Goal: Transaction & Acquisition: Purchase product/service

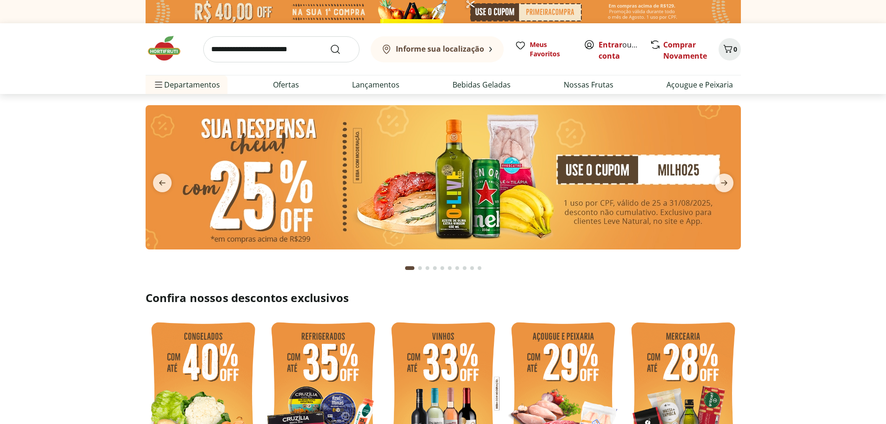
click at [268, 52] on input "search" at bounding box center [281, 49] width 156 height 26
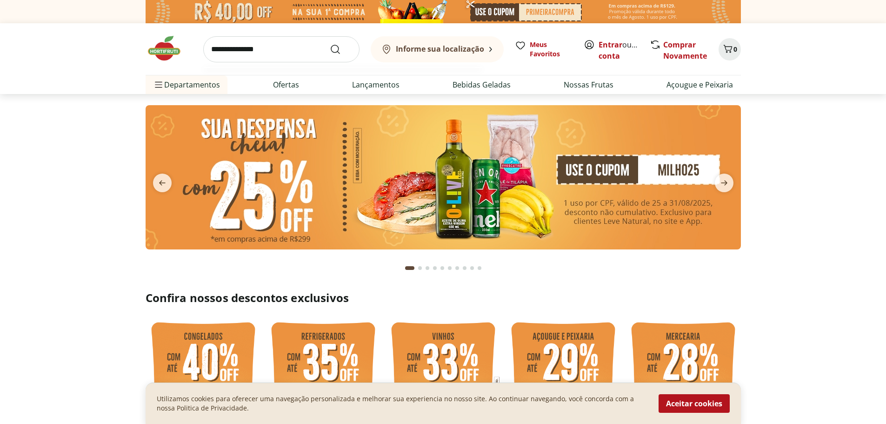
type input "**********"
click at [330, 44] on button "Submit Search" at bounding box center [341, 49] width 22 height 11
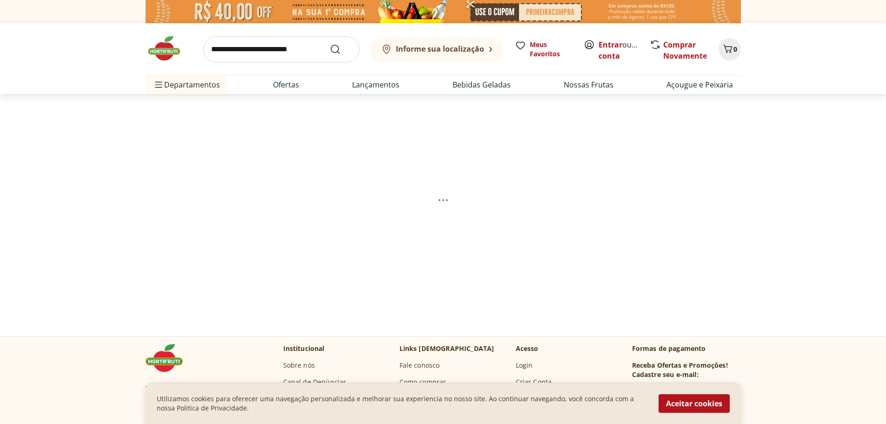
select select "**********"
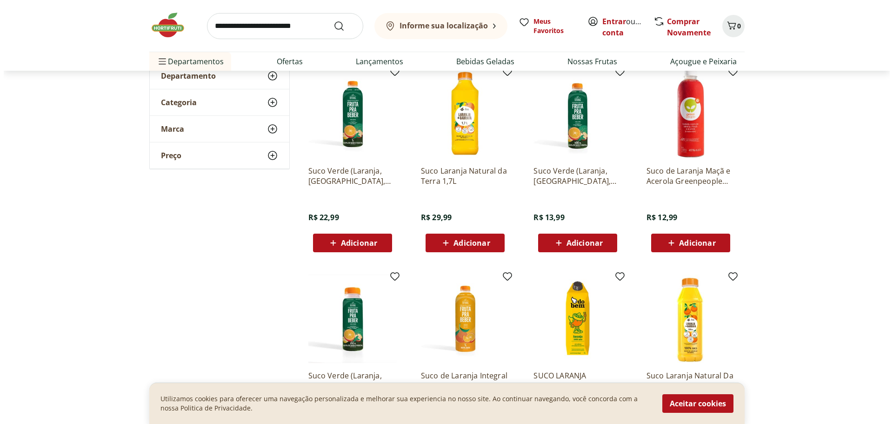
scroll to position [139, 0]
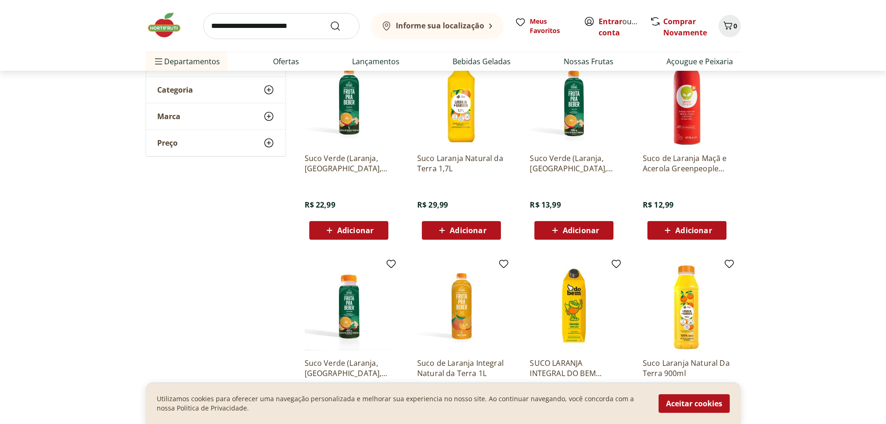
click at [464, 234] on span "Adicionar" at bounding box center [468, 229] width 36 height 7
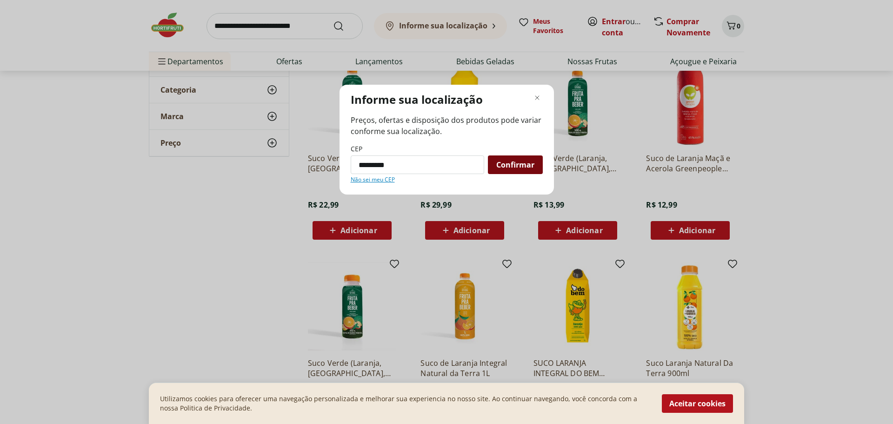
type input "*********"
click at [502, 170] on div "Confirmar" at bounding box center [515, 164] width 55 height 19
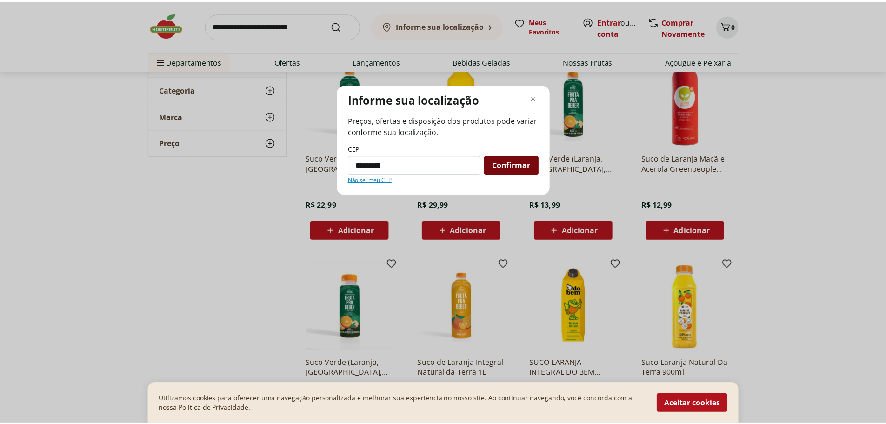
scroll to position [46, 0]
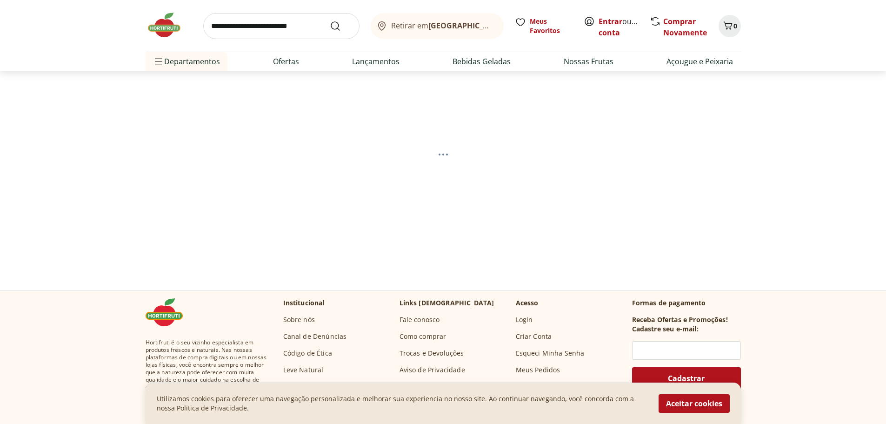
select select "**********"
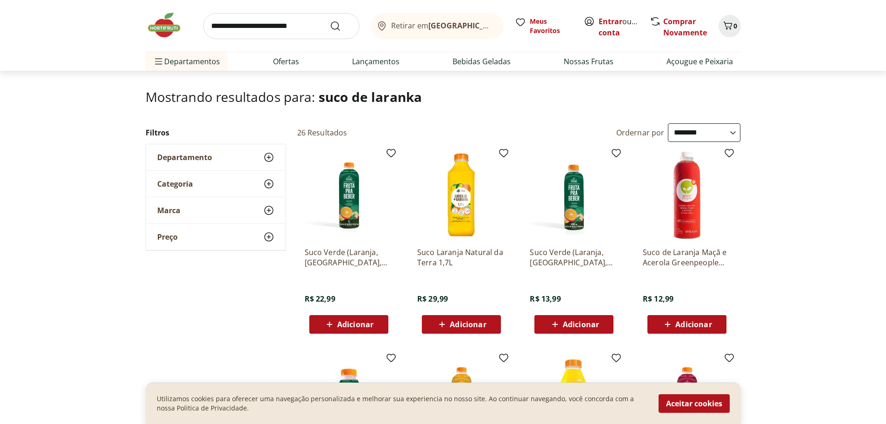
click at [447, 320] on icon at bounding box center [442, 323] width 12 height 11
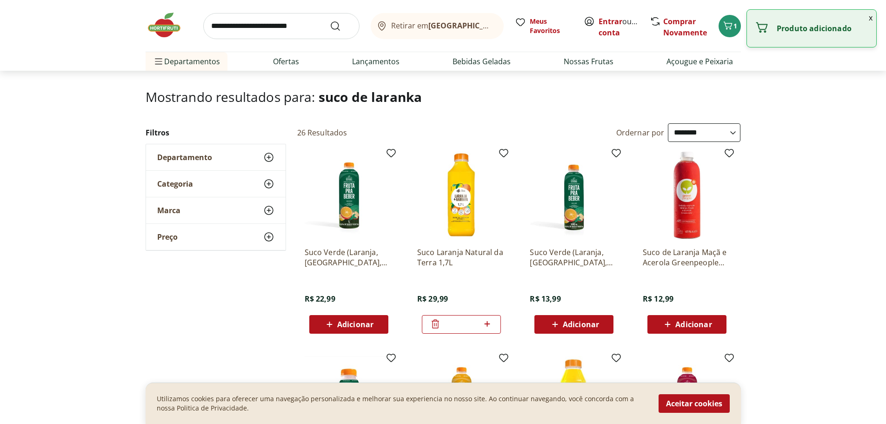
click at [484, 323] on icon at bounding box center [487, 323] width 12 height 11
type input "*"
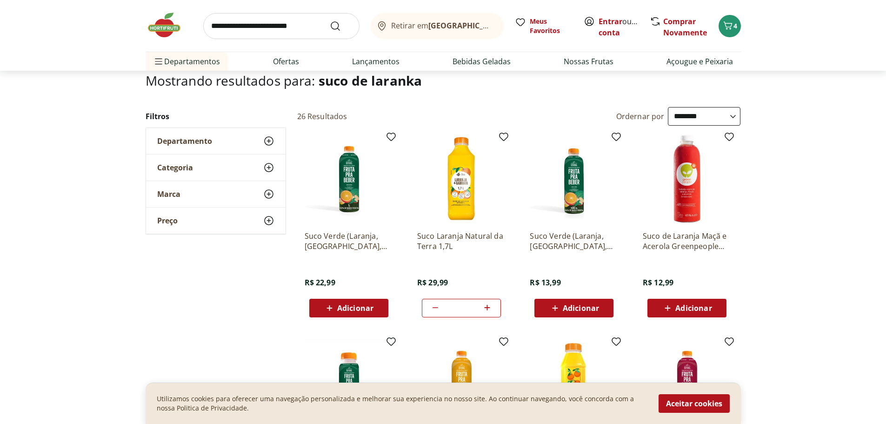
scroll to position [0, 0]
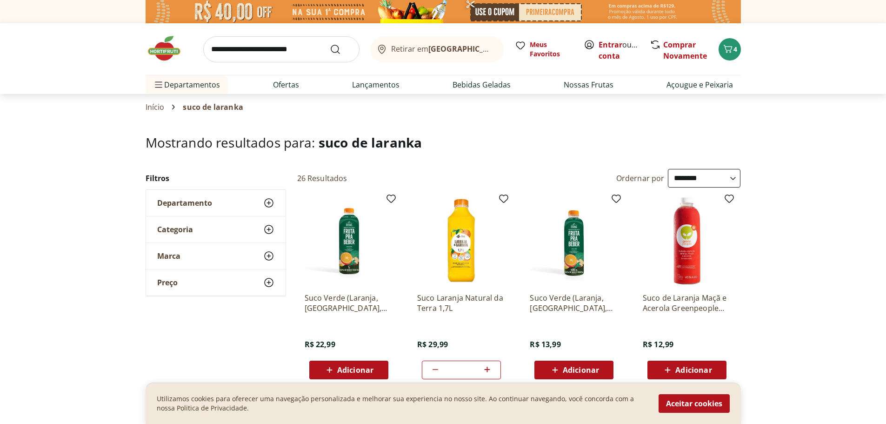
click at [174, 53] on img at bounding box center [169, 48] width 46 height 28
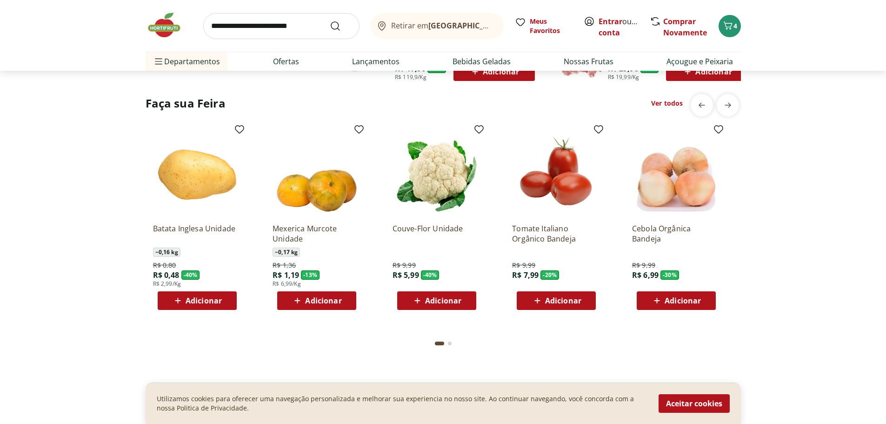
scroll to position [790, 0]
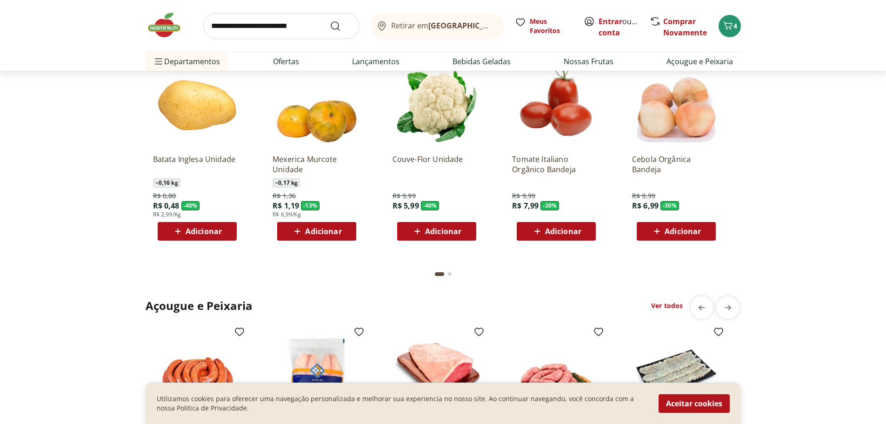
click at [439, 234] on span "Adicionar" at bounding box center [443, 230] width 36 height 7
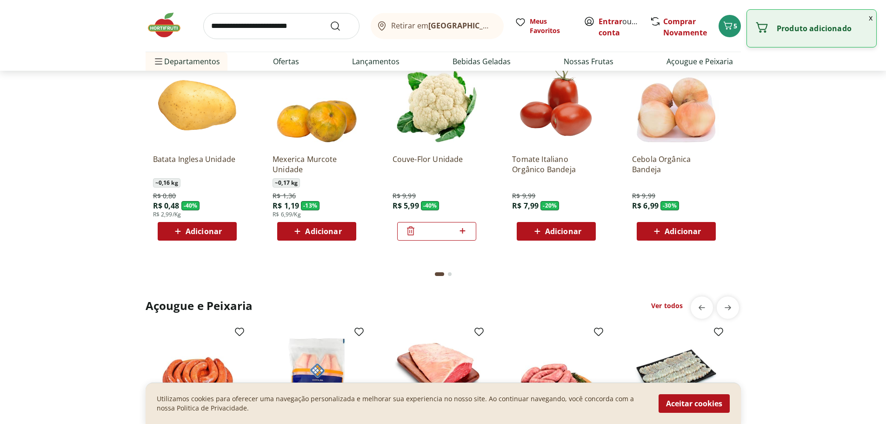
click at [546, 231] on span "Adicionar" at bounding box center [563, 230] width 36 height 7
click at [221, 234] on span "Adicionar" at bounding box center [204, 230] width 36 height 7
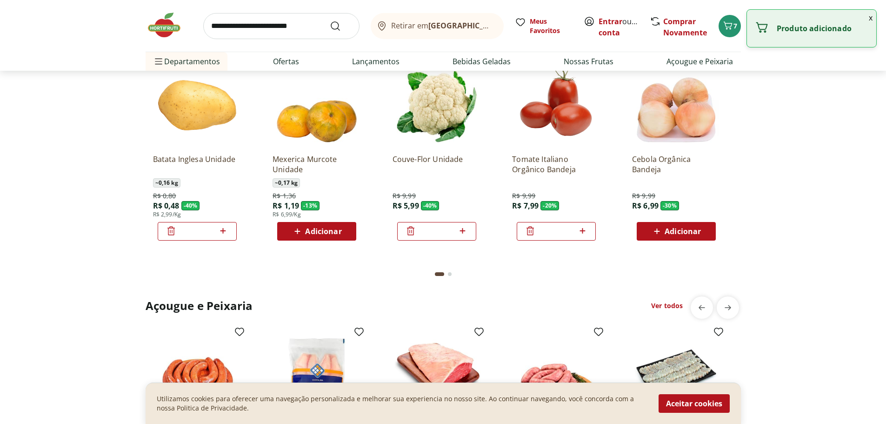
click at [224, 232] on icon at bounding box center [223, 230] width 12 height 11
drag, startPoint x: 224, startPoint y: 232, endPoint x: 216, endPoint y: 251, distance: 20.0
click at [224, 232] on icon at bounding box center [223, 230] width 12 height 11
type input "*"
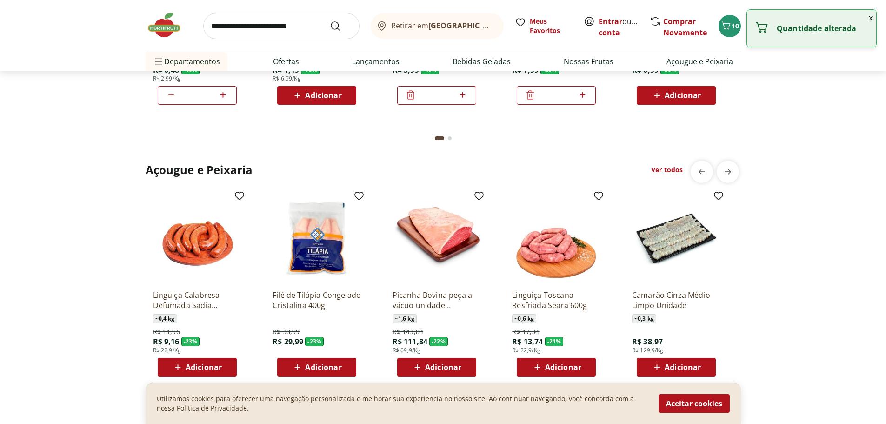
scroll to position [976, 0]
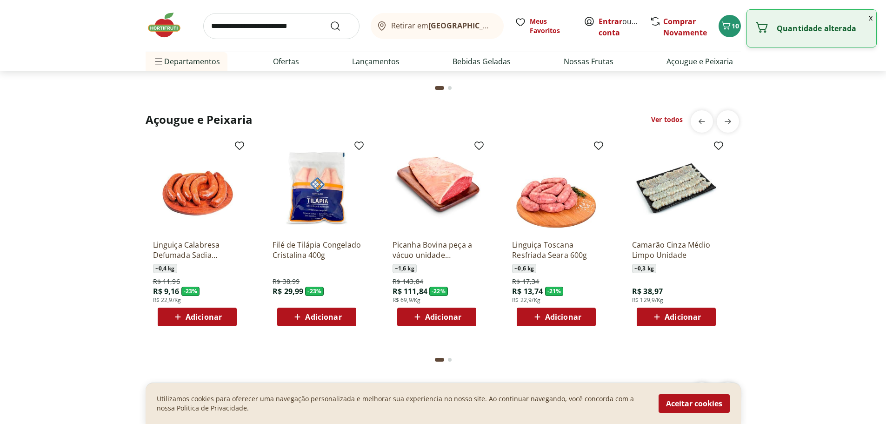
click at [189, 319] on span "Adicionar" at bounding box center [204, 316] width 36 height 7
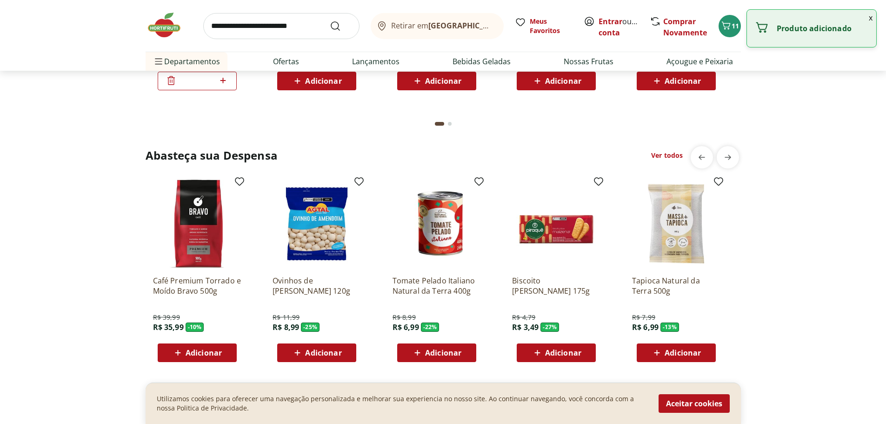
scroll to position [1302, 0]
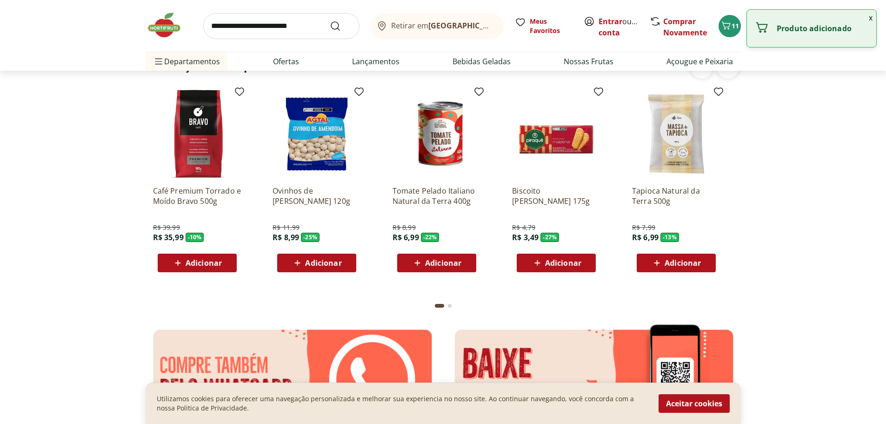
click at [550, 269] on div "Adicionar" at bounding box center [556, 262] width 64 height 17
click at [589, 262] on div "*" at bounding box center [556, 262] width 79 height 19
click at [583, 264] on icon at bounding box center [582, 262] width 12 height 11
type input "*"
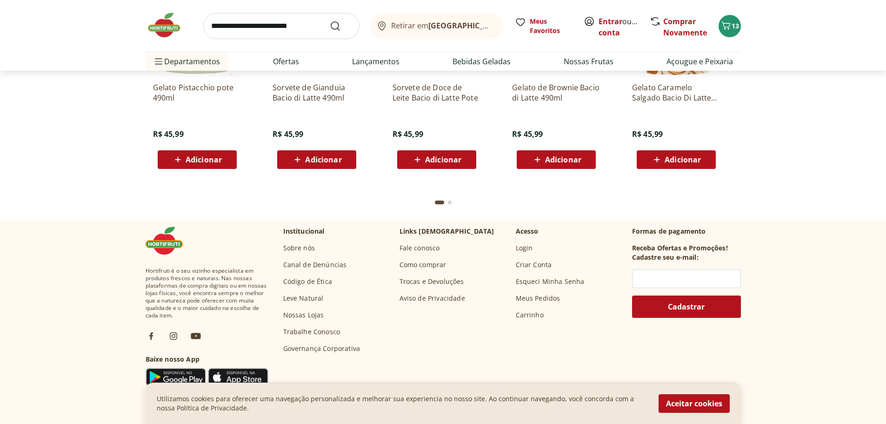
scroll to position [2743, 0]
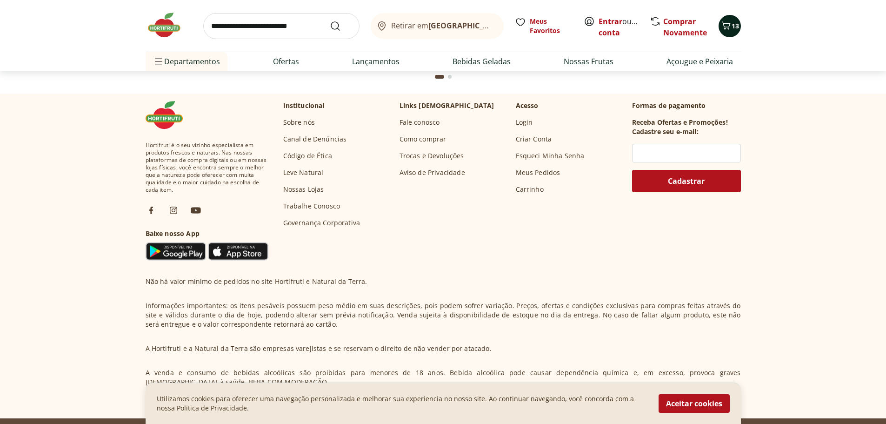
click at [730, 27] on icon "Carrinho" at bounding box center [725, 25] width 11 height 11
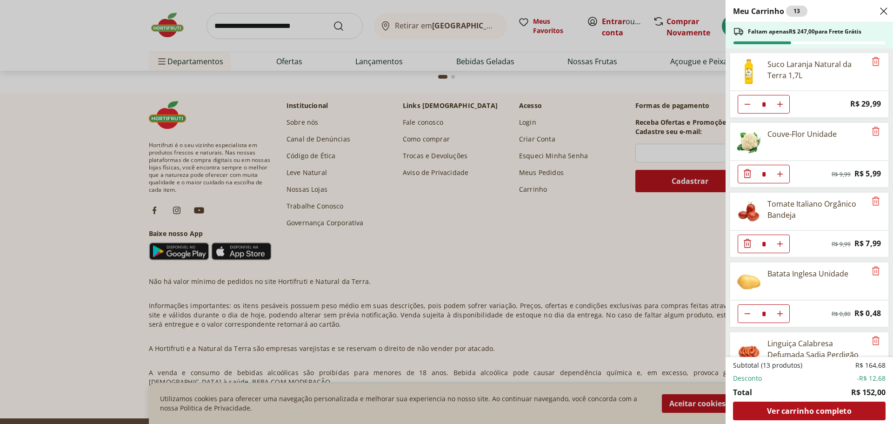
drag, startPoint x: 36, startPoint y: 183, endPoint x: 54, endPoint y: 185, distance: 18.2
click at [39, 183] on div "Meu Carrinho 13 Faltam apenas R$ 247,00 para Frete Grátis Suco Laranja Natural …" at bounding box center [446, 212] width 893 height 424
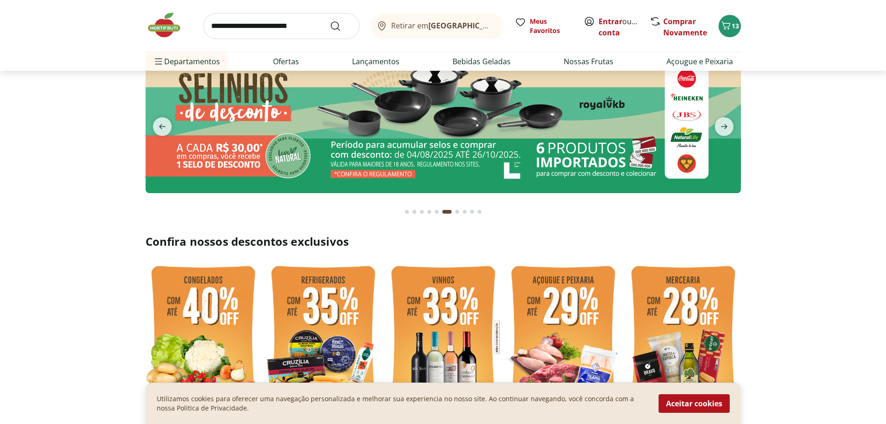
scroll to position [0, 0]
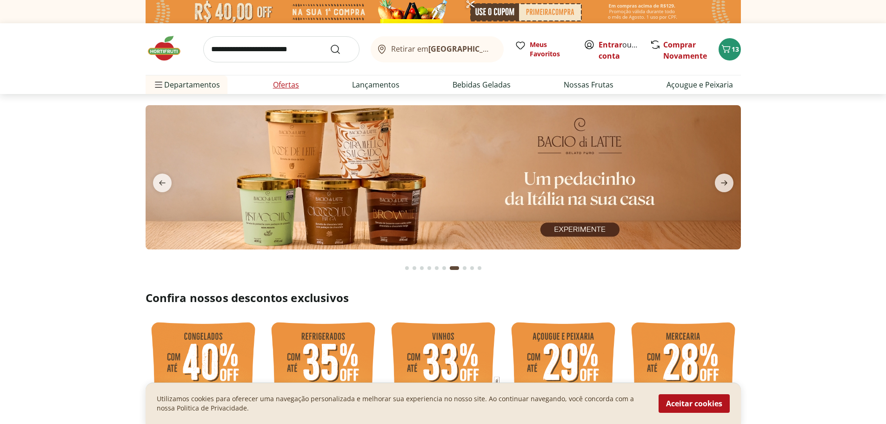
click at [288, 87] on link "Ofertas" at bounding box center [286, 84] width 26 height 11
select select "**********"
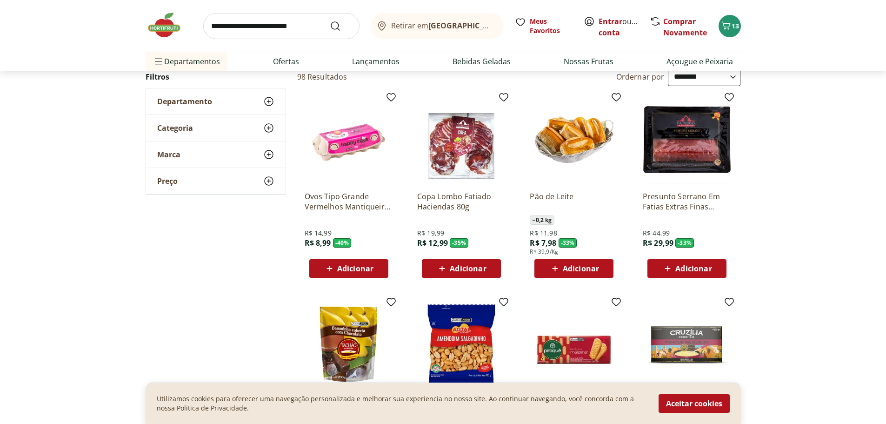
scroll to position [232, 0]
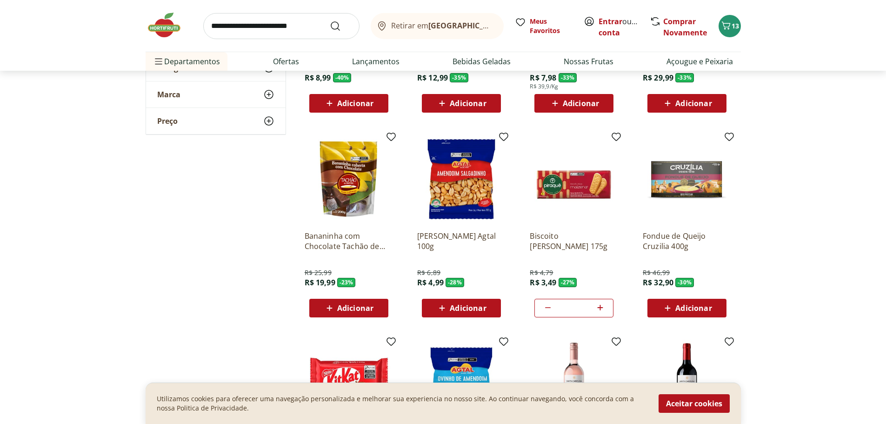
click at [162, 26] on img at bounding box center [169, 25] width 46 height 28
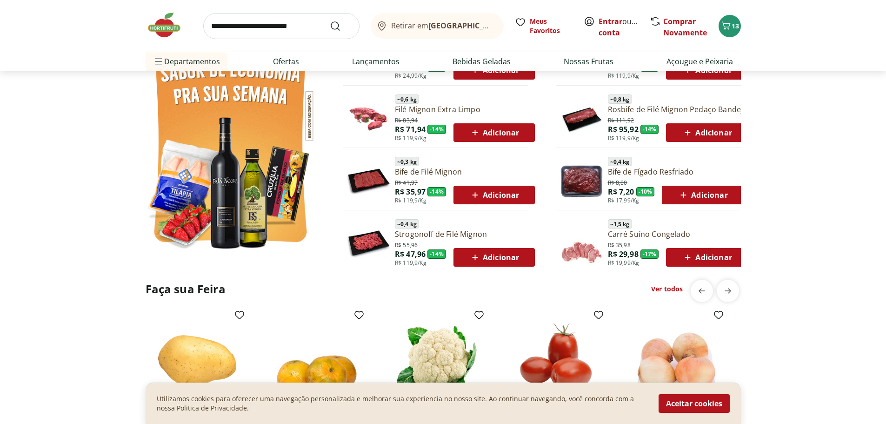
scroll to position [604, 0]
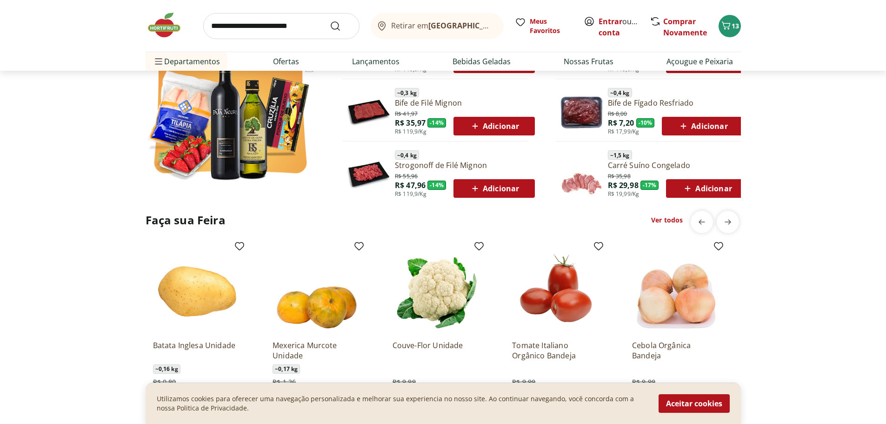
click at [672, 215] on link "Ver todos" at bounding box center [667, 219] width 32 height 9
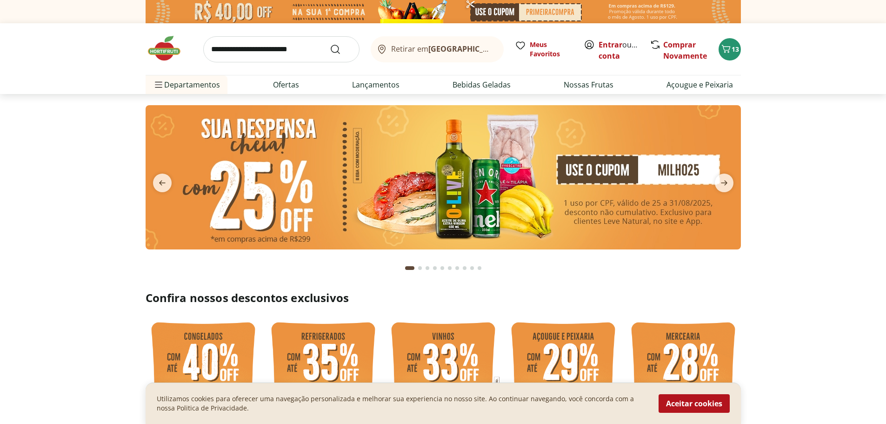
select select "**********"
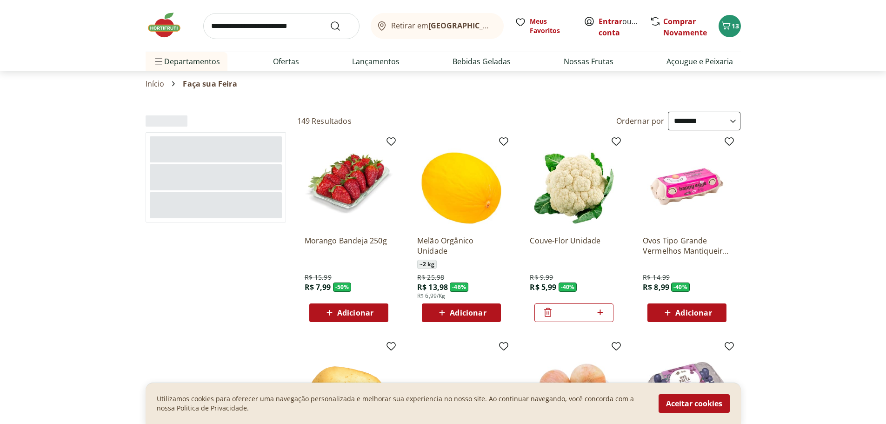
scroll to position [46, 0]
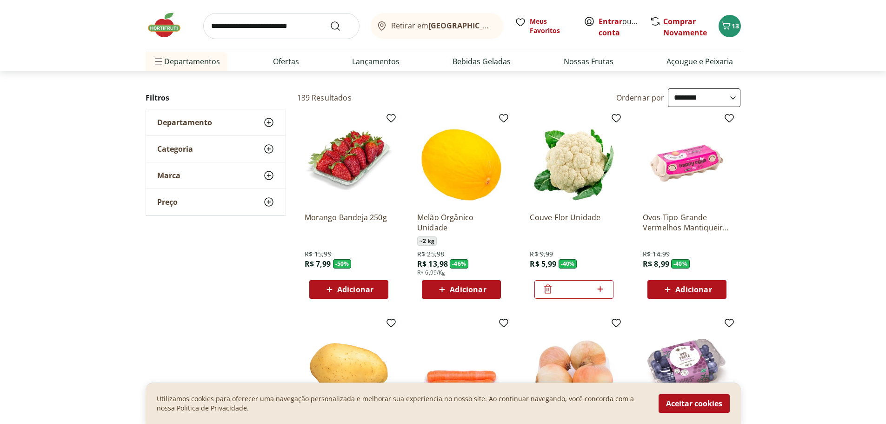
click at [349, 286] on span "Adicionar" at bounding box center [355, 288] width 36 height 7
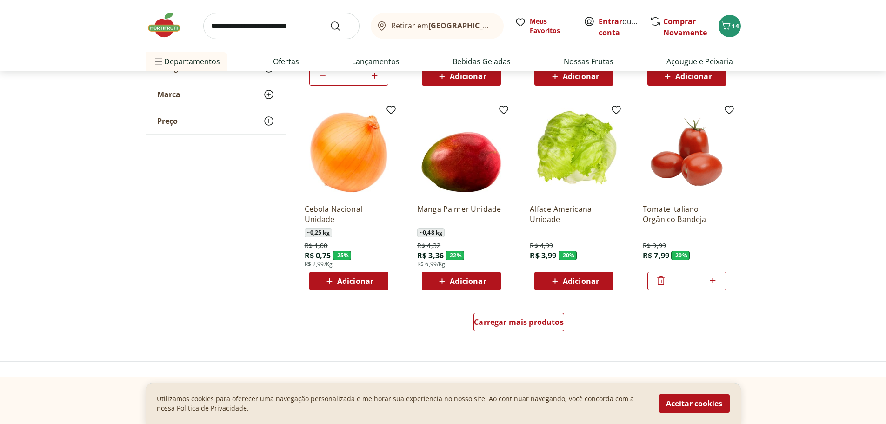
scroll to position [465, 0]
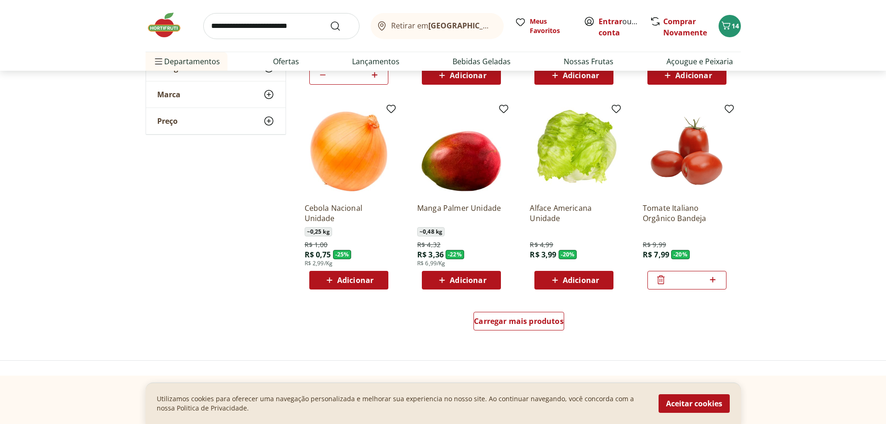
click at [463, 276] on span "Adicionar" at bounding box center [468, 279] width 36 height 7
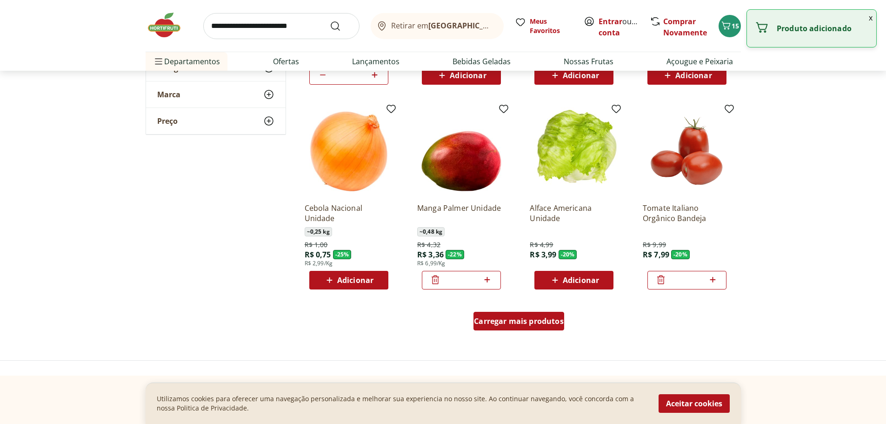
click at [504, 319] on span "Carregar mais produtos" at bounding box center [519, 320] width 90 height 7
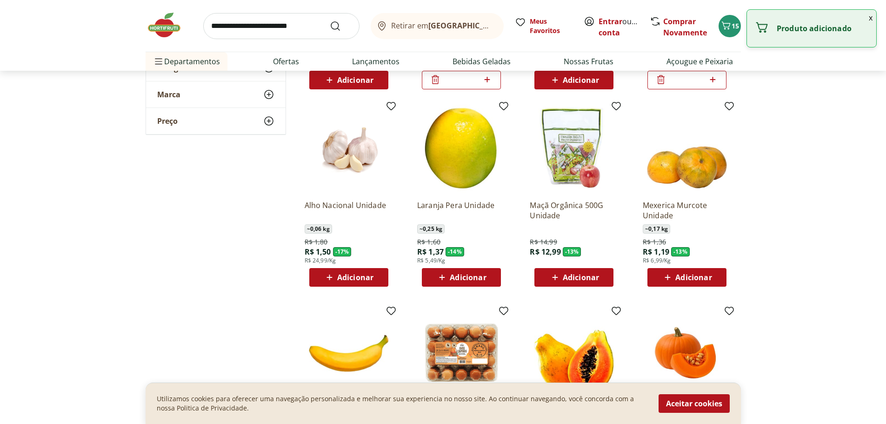
scroll to position [697, 0]
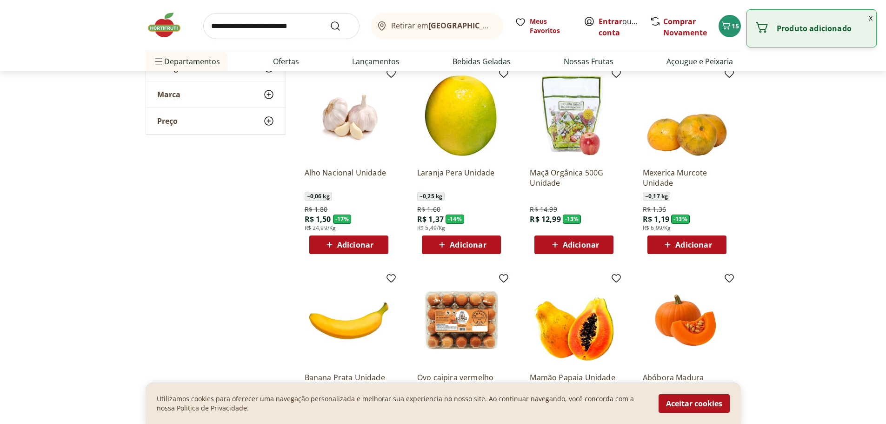
click at [341, 241] on span "Adicionar" at bounding box center [355, 244] width 36 height 7
click at [375, 246] on icon at bounding box center [375, 244] width 6 height 6
type input "*"
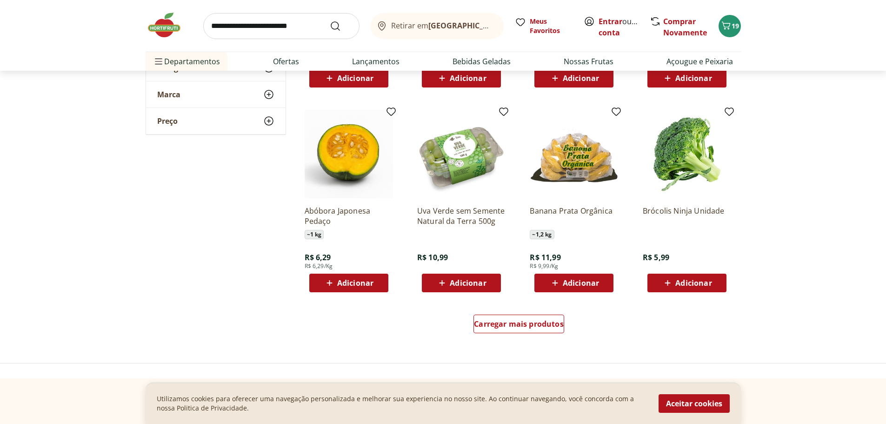
scroll to position [1069, 0]
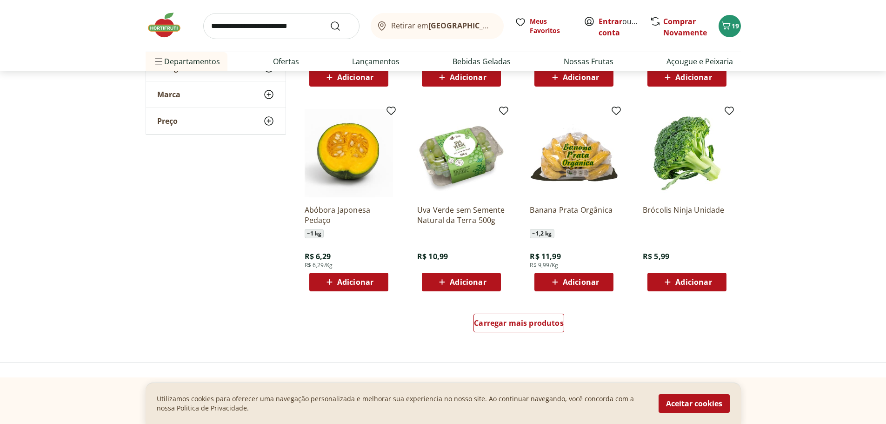
click at [667, 279] on icon at bounding box center [668, 281] width 12 height 11
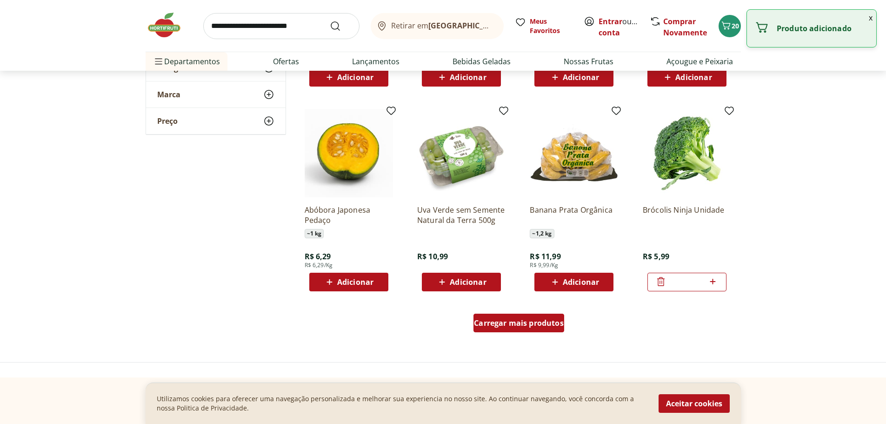
click at [495, 321] on span "Carregar mais produtos" at bounding box center [519, 322] width 90 height 7
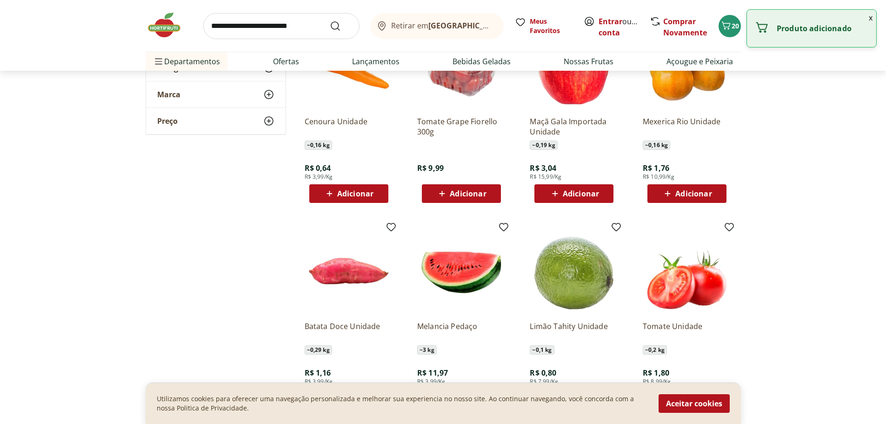
scroll to position [1395, 0]
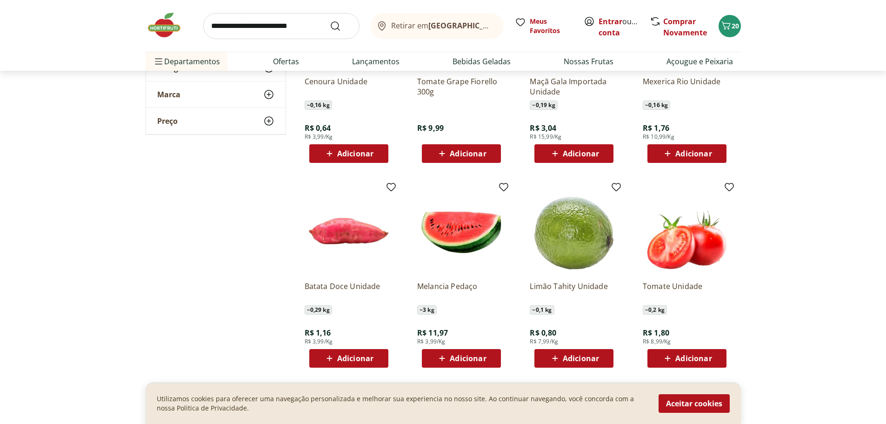
click at [347, 156] on span "Adicionar" at bounding box center [355, 153] width 36 height 7
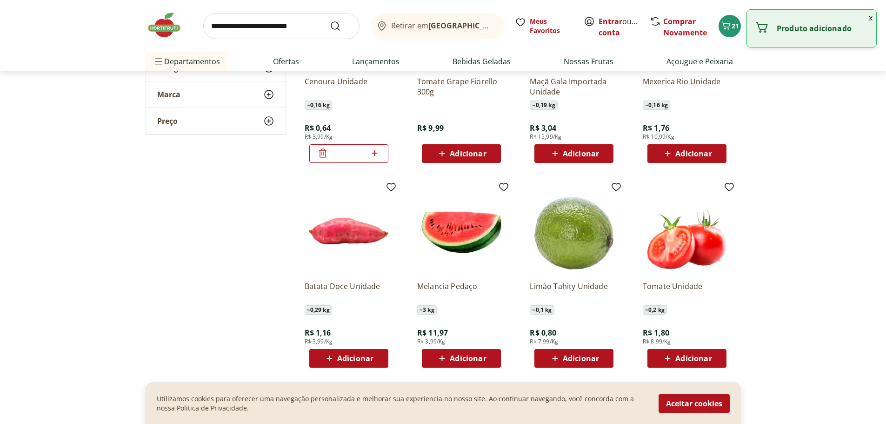
click at [377, 152] on icon at bounding box center [375, 152] width 12 height 11
type input "*"
click at [565, 358] on span "Adicionar" at bounding box center [581, 357] width 36 height 7
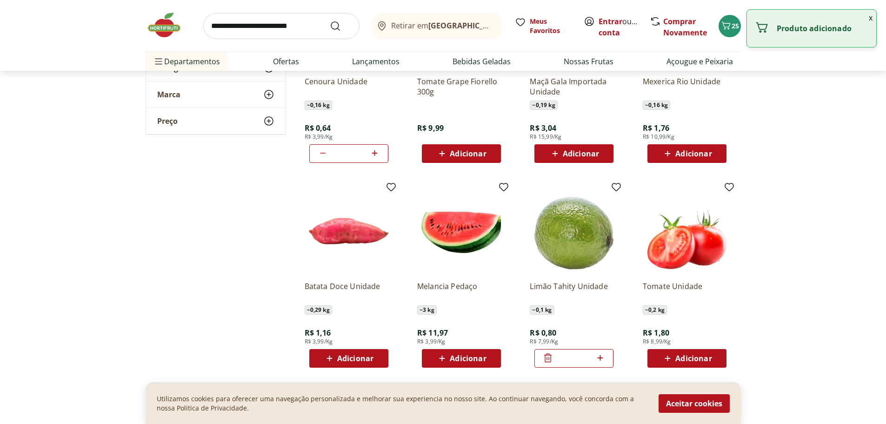
click at [603, 355] on icon at bounding box center [600, 357] width 12 height 11
click at [688, 352] on div "Adicionar" at bounding box center [687, 358] width 64 height 17
click at [602, 358] on icon at bounding box center [600, 358] width 6 height 6
type input "*"
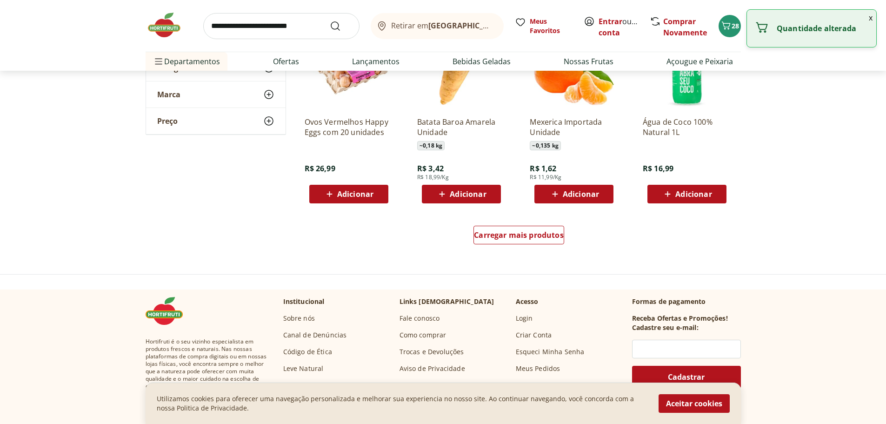
scroll to position [1767, 0]
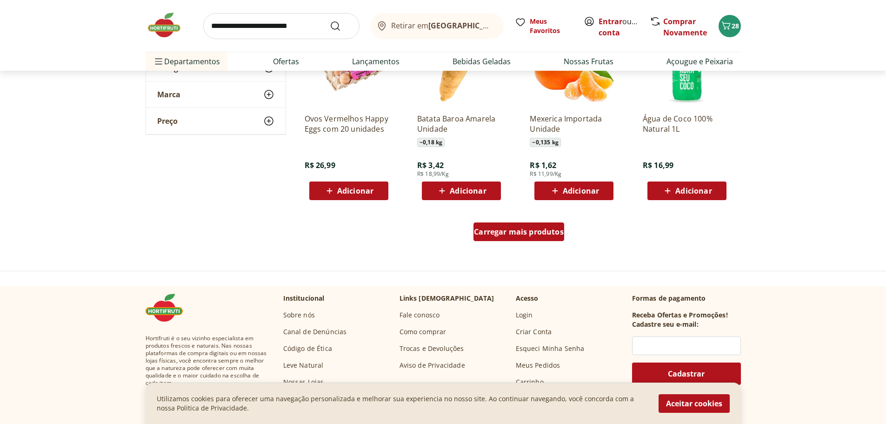
click at [493, 240] on div "Carregar mais produtos" at bounding box center [518, 231] width 91 height 19
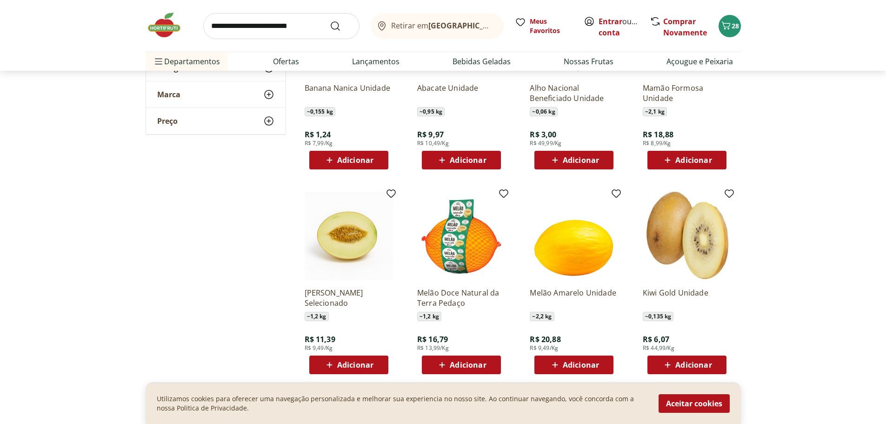
scroll to position [1999, 0]
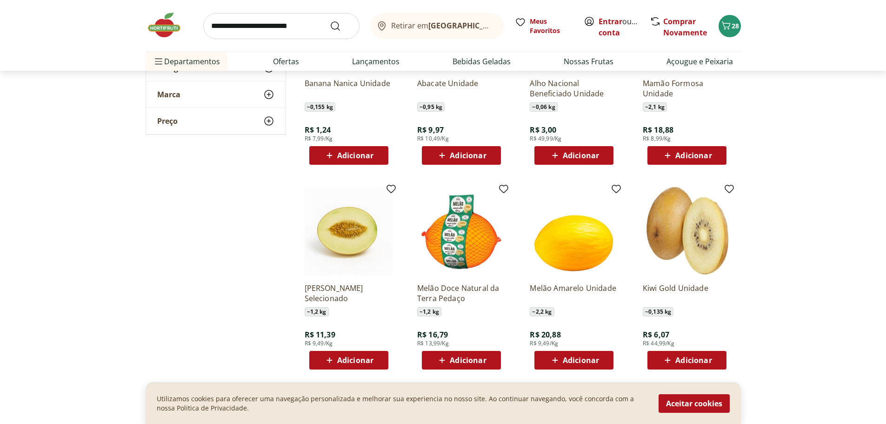
click at [449, 356] on span "Adicionar" at bounding box center [461, 359] width 50 height 11
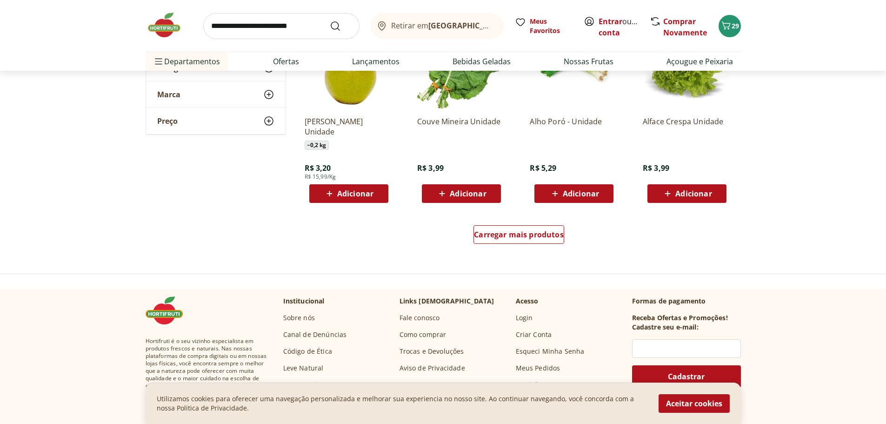
scroll to position [2371, 0]
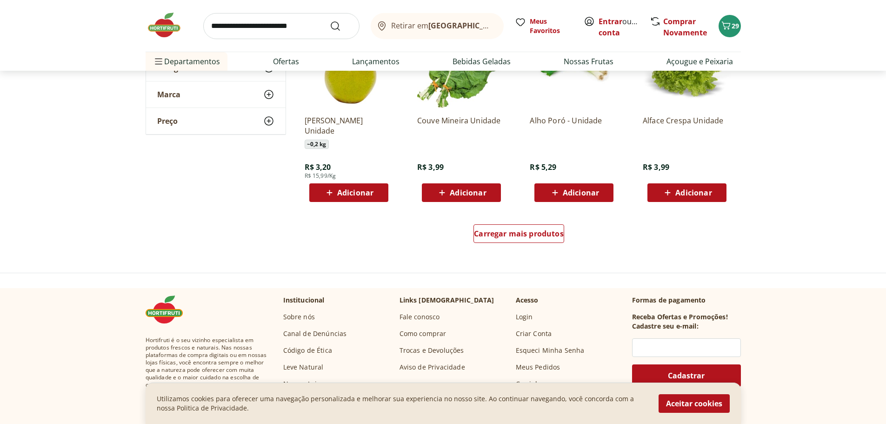
click at [295, 27] on input "search" at bounding box center [281, 26] width 156 height 26
type input "*****"
click button "Submit Search" at bounding box center [341, 25] width 22 height 11
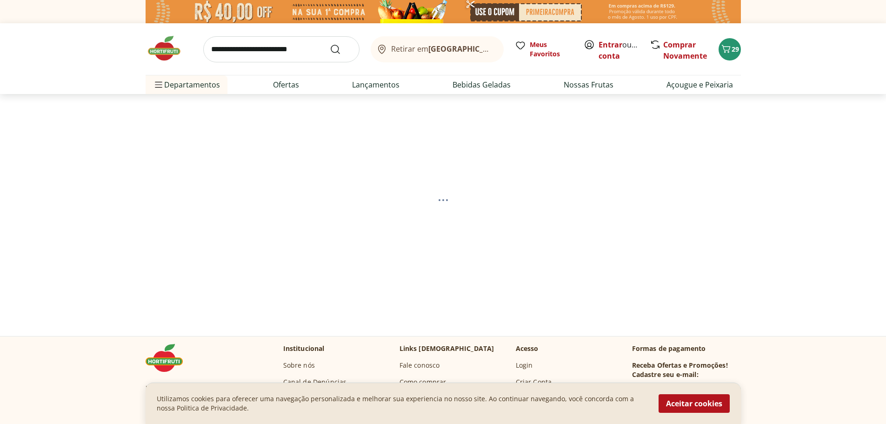
select select "**********"
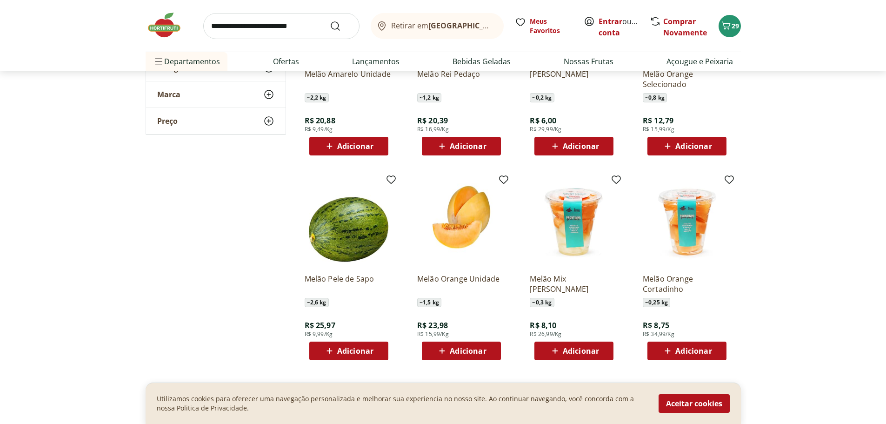
scroll to position [465, 0]
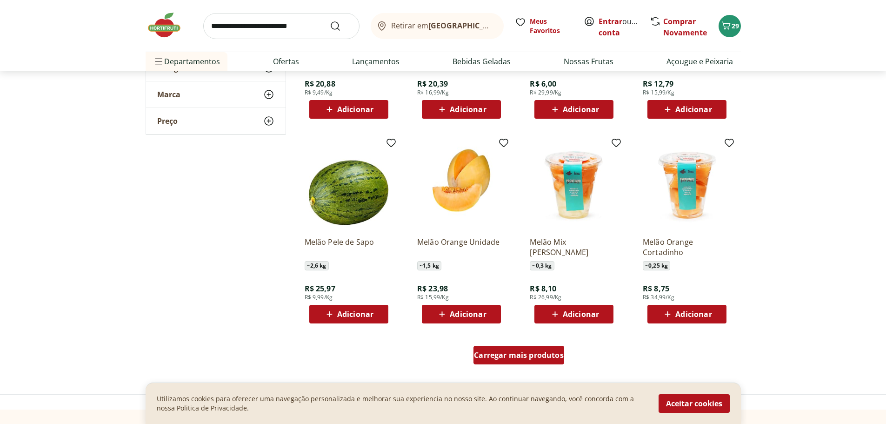
click at [513, 352] on span "Carregar mais produtos" at bounding box center [519, 354] width 90 height 7
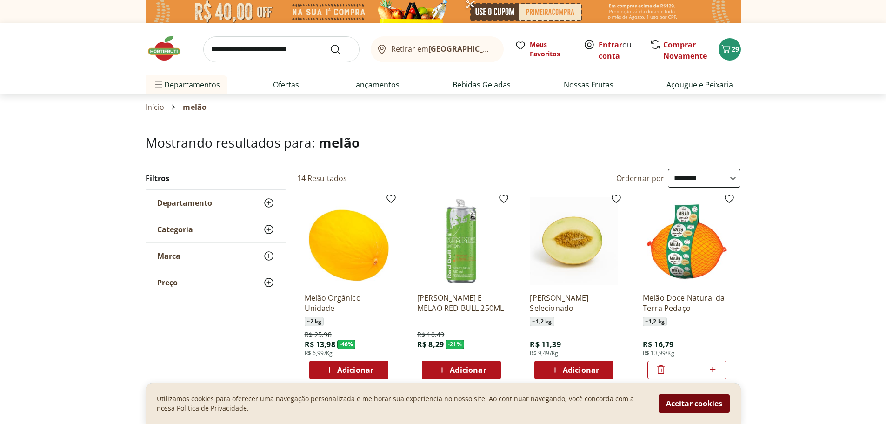
click at [704, 407] on button "Aceitar cookies" at bounding box center [693, 403] width 71 height 19
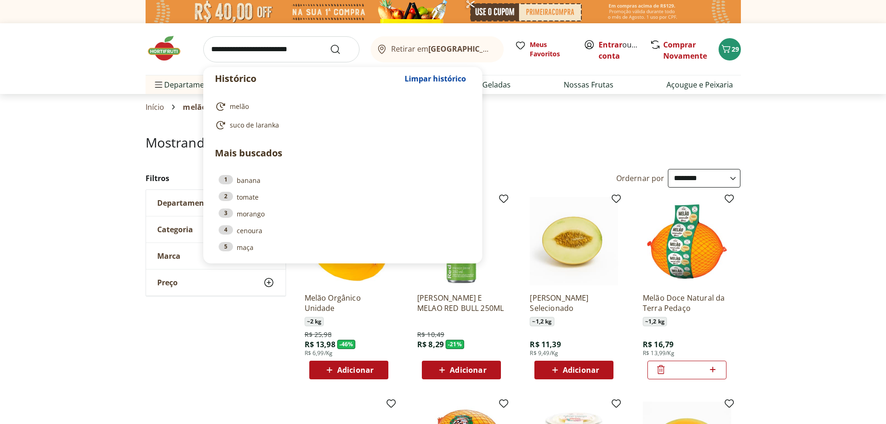
click at [257, 55] on input "search" at bounding box center [281, 49] width 156 height 26
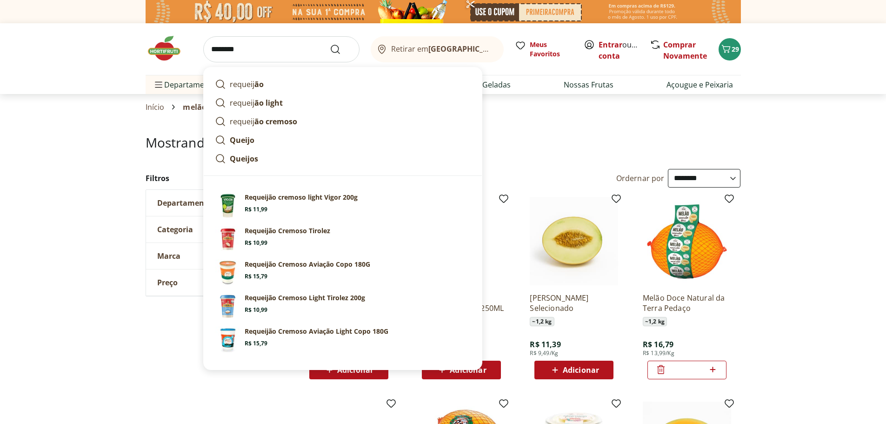
type input "*********"
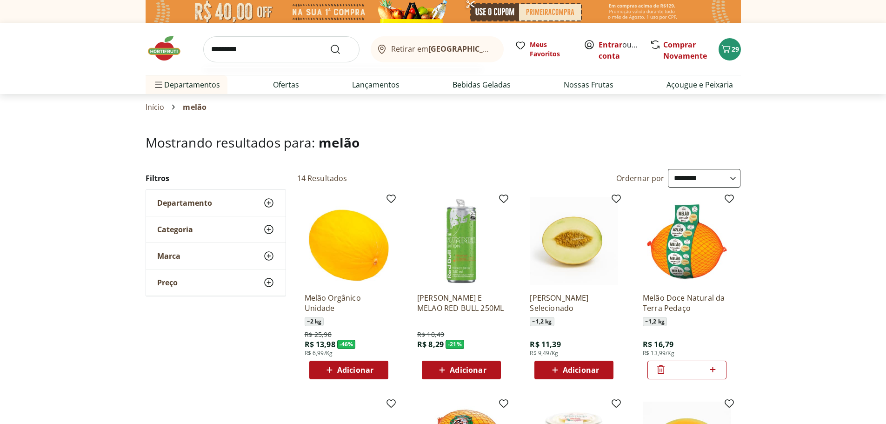
click button "Submit Search" at bounding box center [341, 49] width 22 height 11
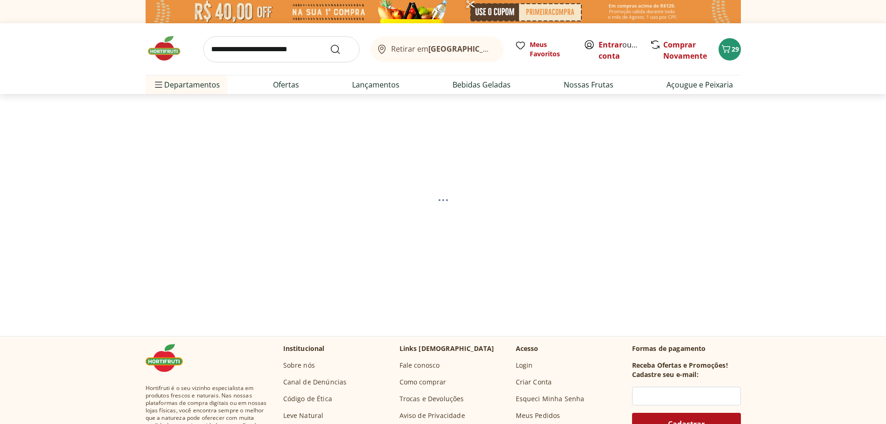
select select "**********"
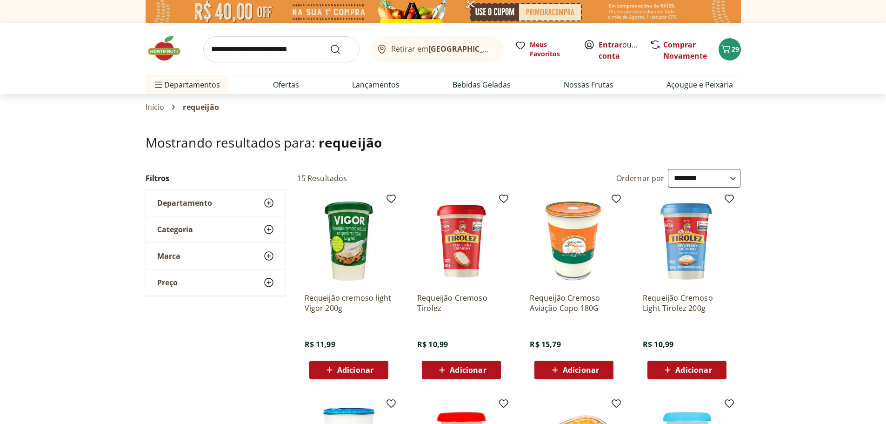
click at [348, 368] on span "Adicionar" at bounding box center [355, 369] width 36 height 7
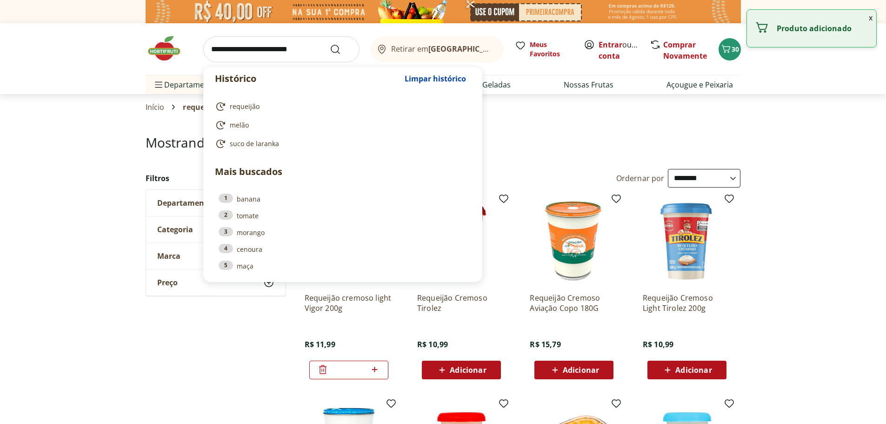
click at [270, 51] on input "search" at bounding box center [281, 49] width 156 height 26
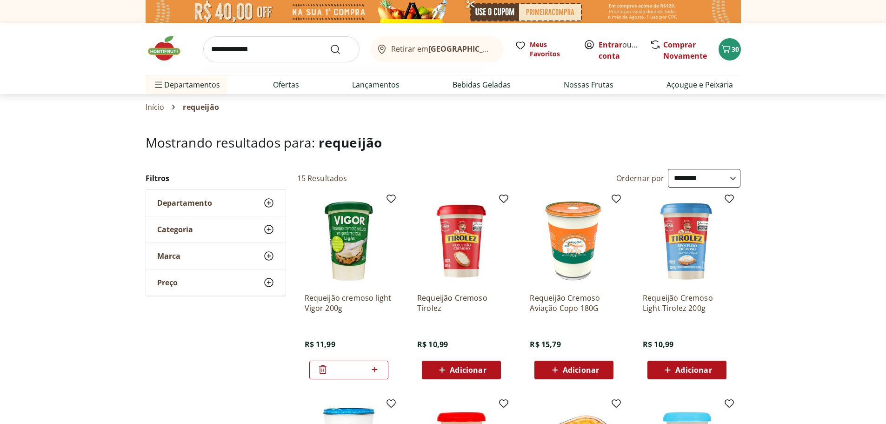
type input "**********"
click at [330, 44] on button "Submit Search" at bounding box center [341, 49] width 22 height 11
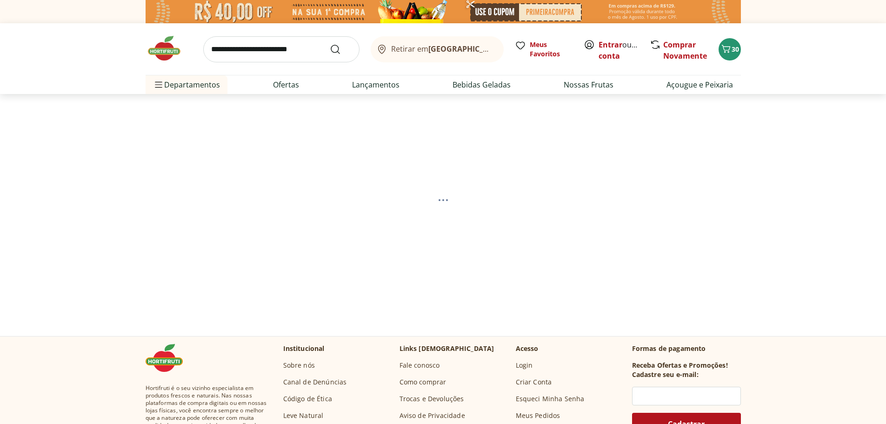
select select "**********"
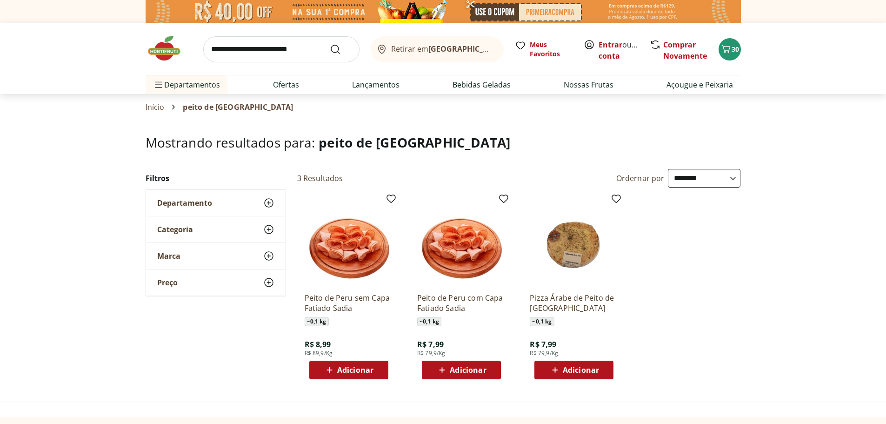
click at [352, 372] on span "Adicionar" at bounding box center [355, 369] width 36 height 7
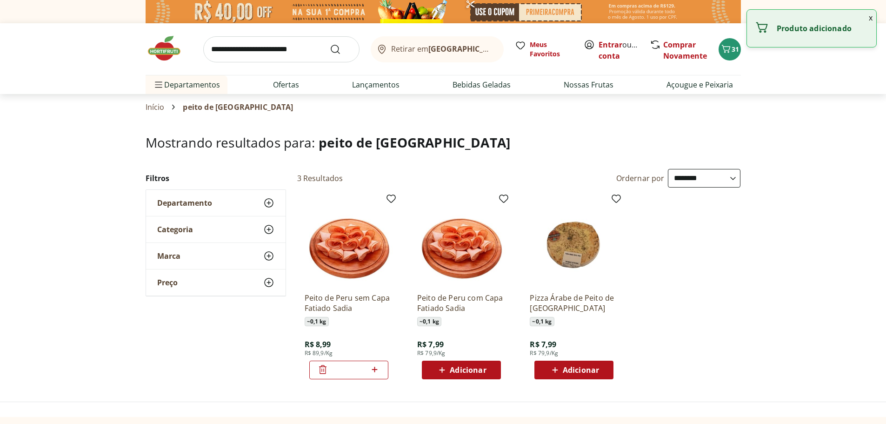
click at [379, 366] on icon at bounding box center [375, 369] width 12 height 11
type input "*"
click at [278, 50] on input "search" at bounding box center [281, 49] width 156 height 26
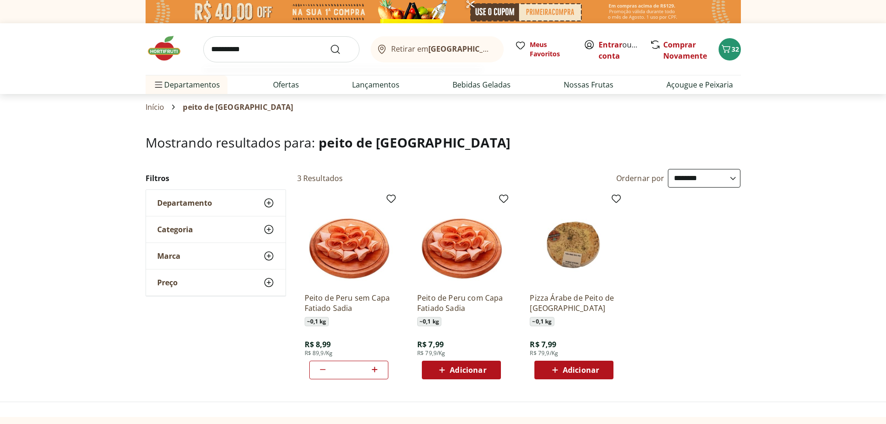
type input "**********"
click button "Submit Search" at bounding box center [341, 49] width 22 height 11
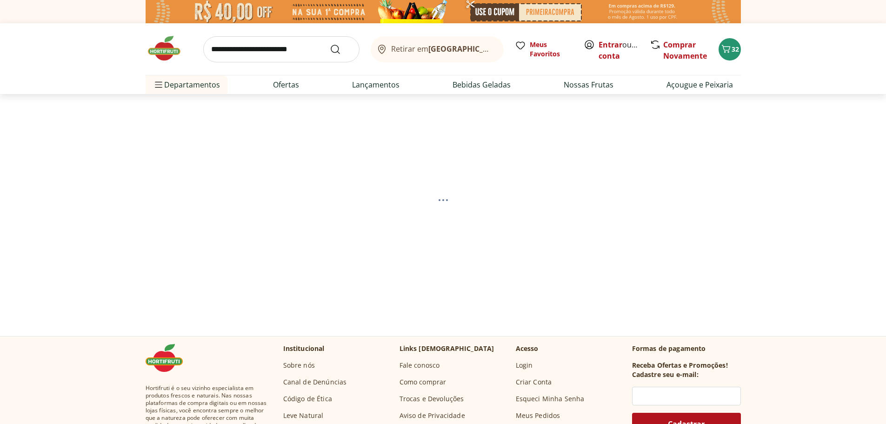
select select "**********"
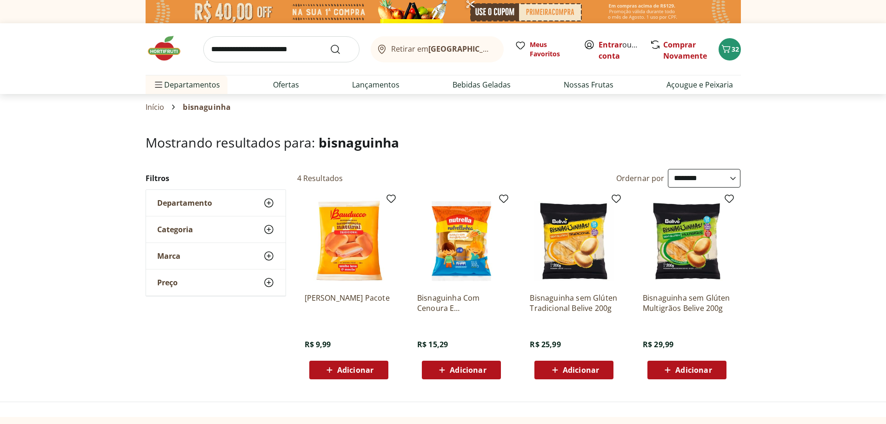
click at [330, 369] on icon at bounding box center [329, 370] width 6 height 6
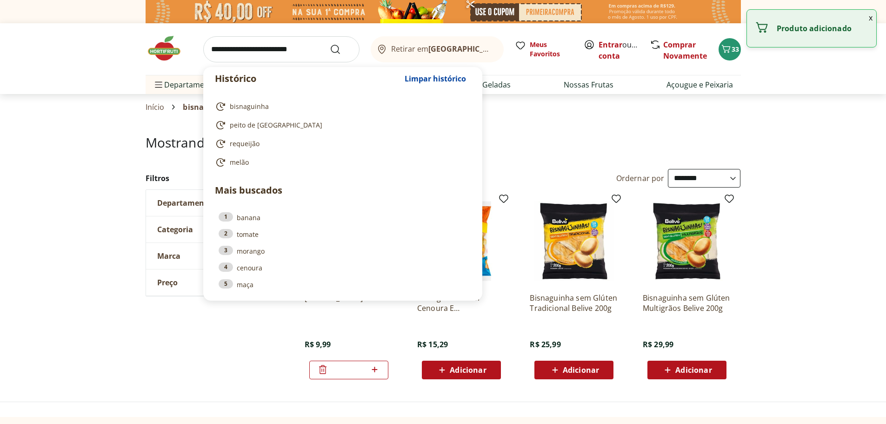
click at [252, 57] on input "search" at bounding box center [281, 49] width 156 height 26
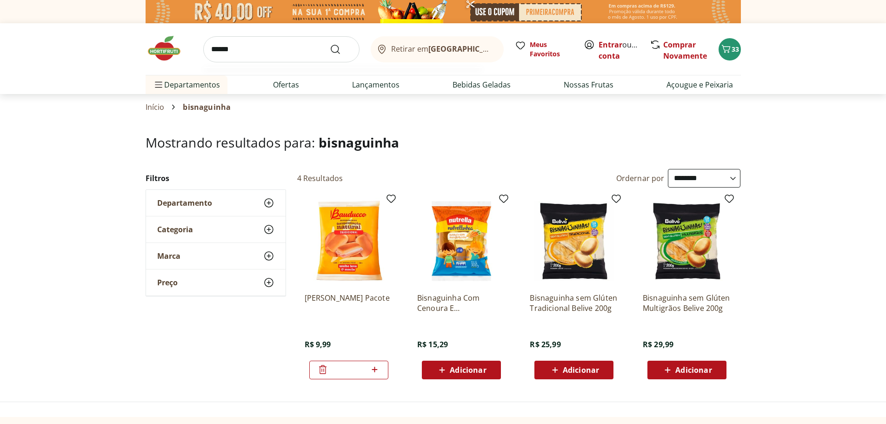
type input "*******"
click button "Submit Search" at bounding box center [341, 49] width 22 height 11
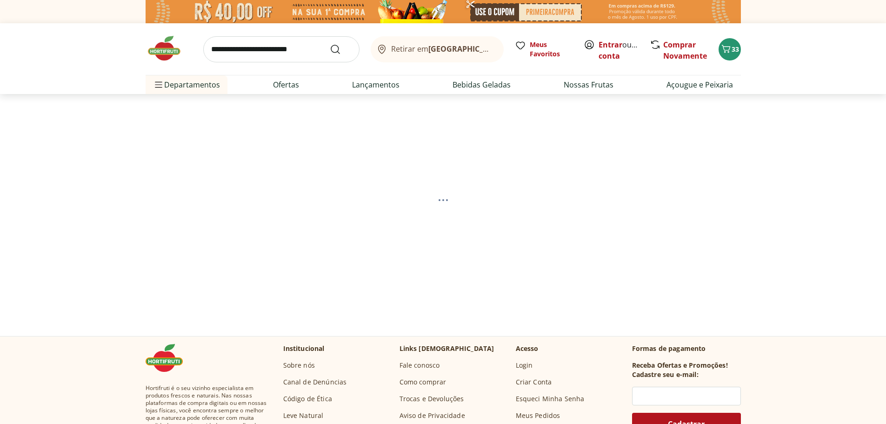
select select "**********"
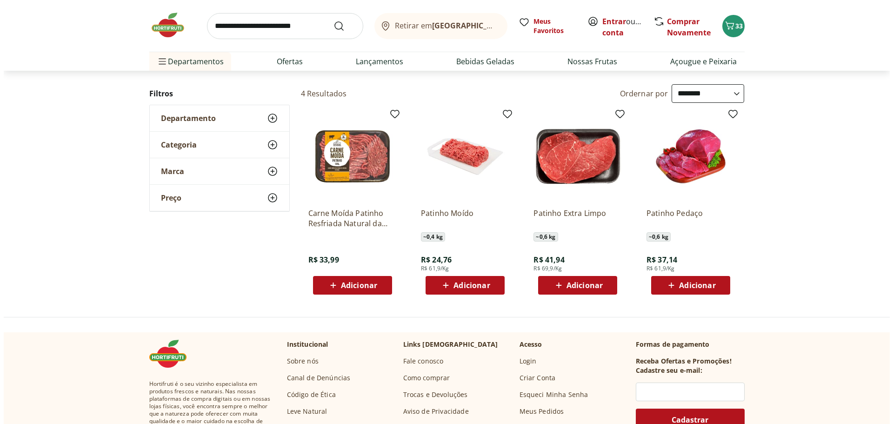
scroll to position [93, 0]
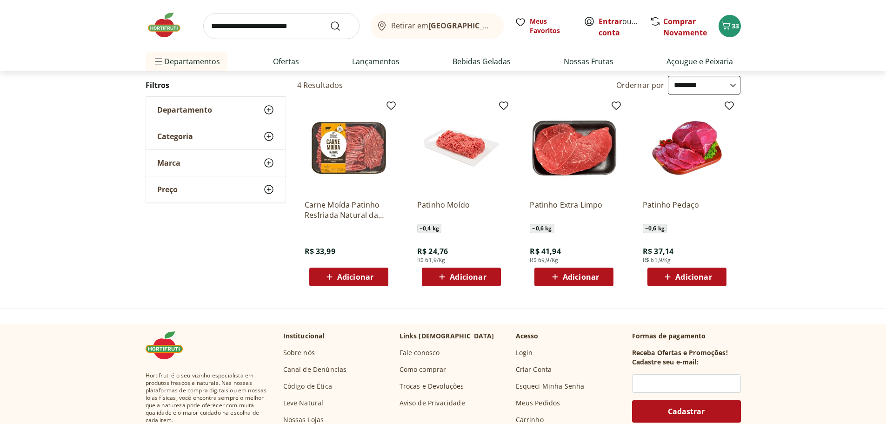
click at [465, 278] on span "Adicionar" at bounding box center [468, 276] width 36 height 7
click at [726, 31] on span "Carrinho" at bounding box center [725, 26] width 11 height 12
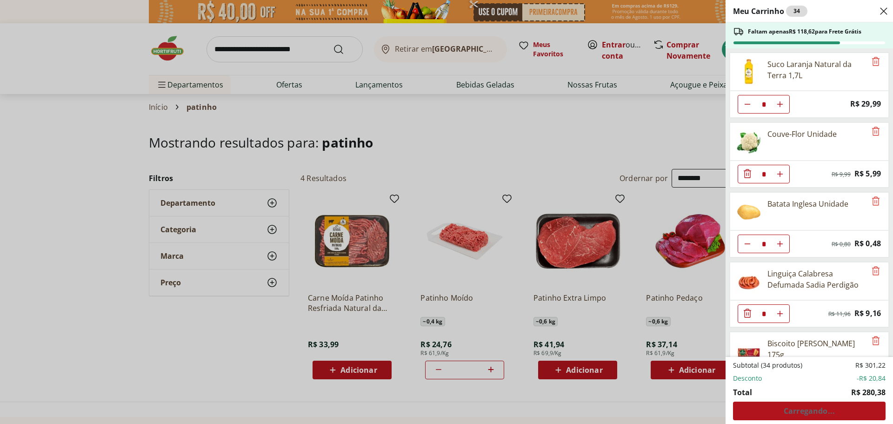
select select "**********"
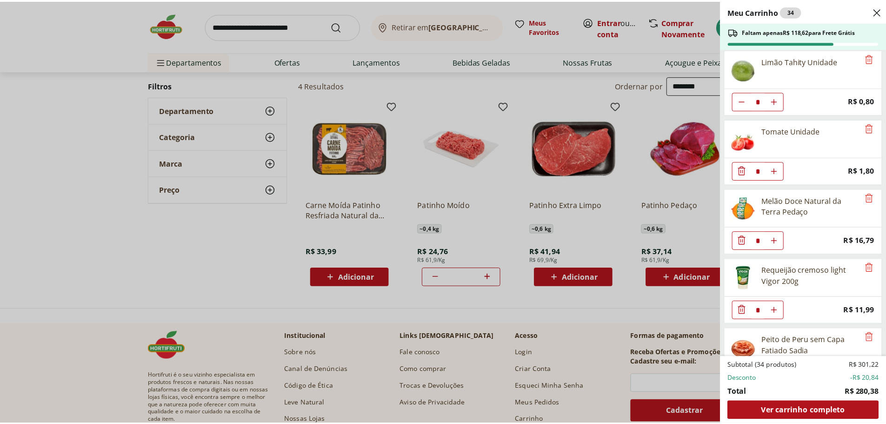
scroll to position [695, 0]
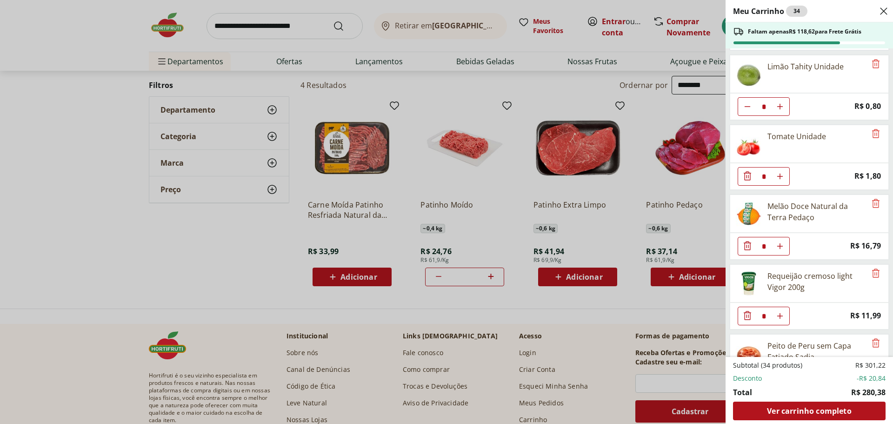
click at [262, 25] on div "Meu Carrinho 34 Faltam apenas R$ 118,62 para Frete Grátis Suco Laranja Natural …" at bounding box center [446, 212] width 893 height 424
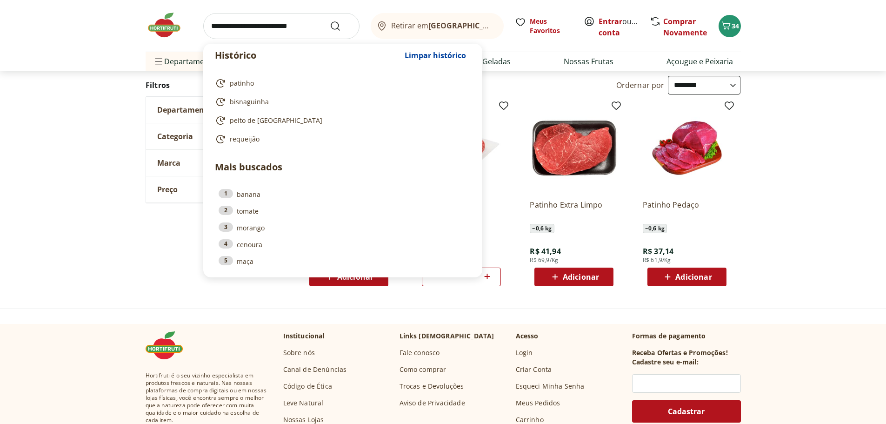
click at [262, 25] on input "search" at bounding box center [281, 26] width 156 height 26
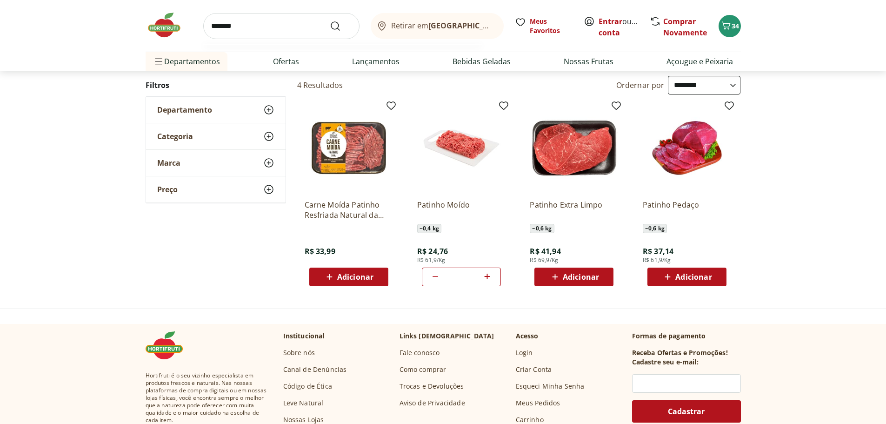
type input "*******"
click at [330, 20] on button "Submit Search" at bounding box center [341, 25] width 22 height 11
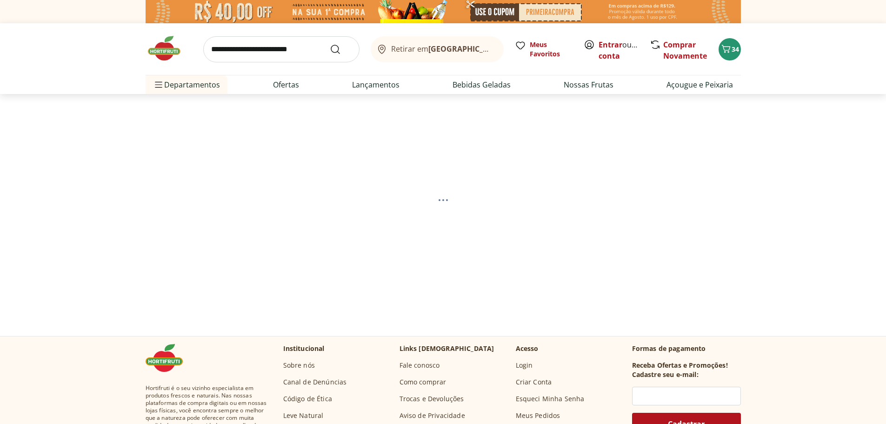
select select "**********"
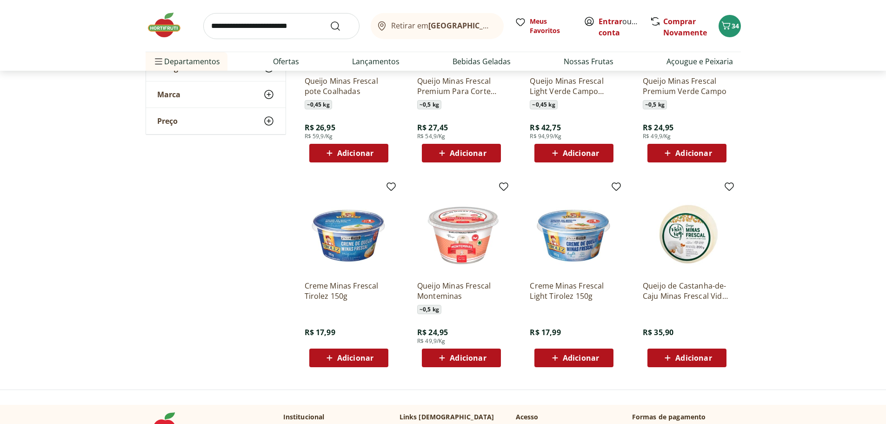
scroll to position [232, 0]
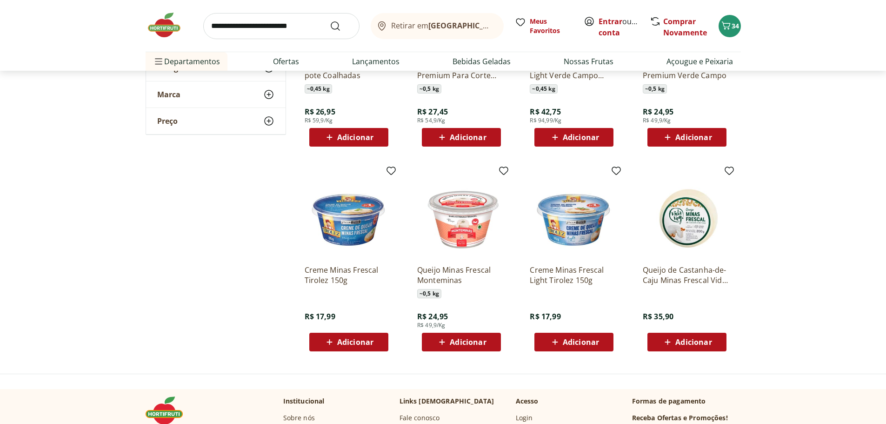
click at [446, 337] on icon at bounding box center [442, 341] width 12 height 11
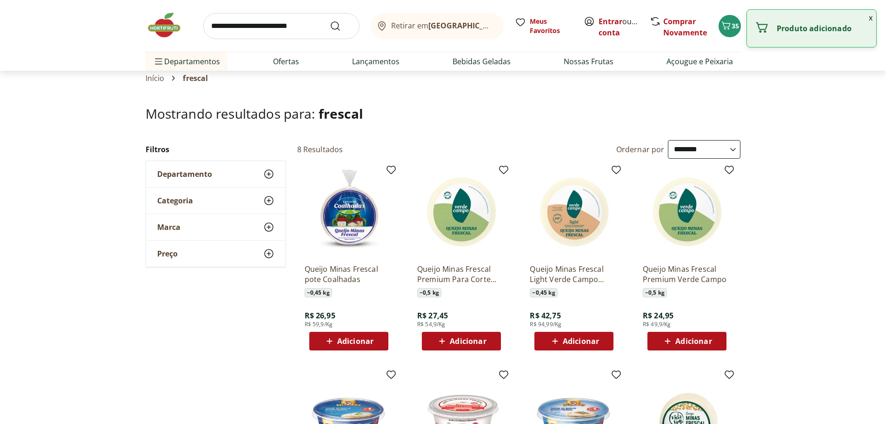
scroll to position [0, 0]
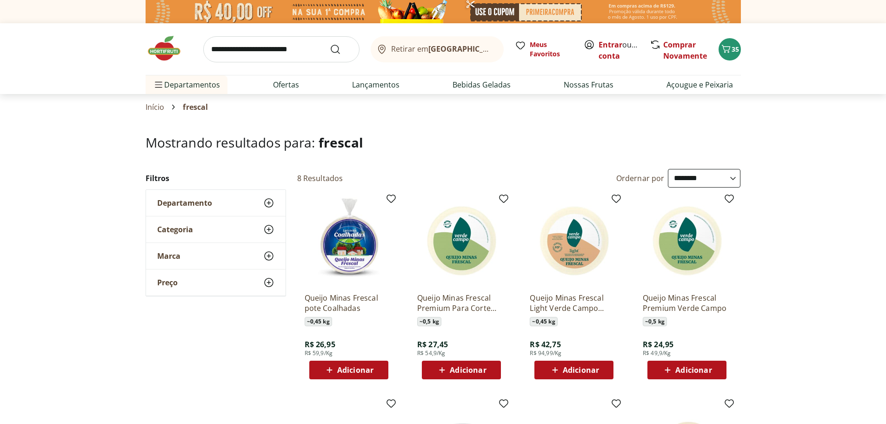
click at [172, 54] on img at bounding box center [169, 48] width 46 height 28
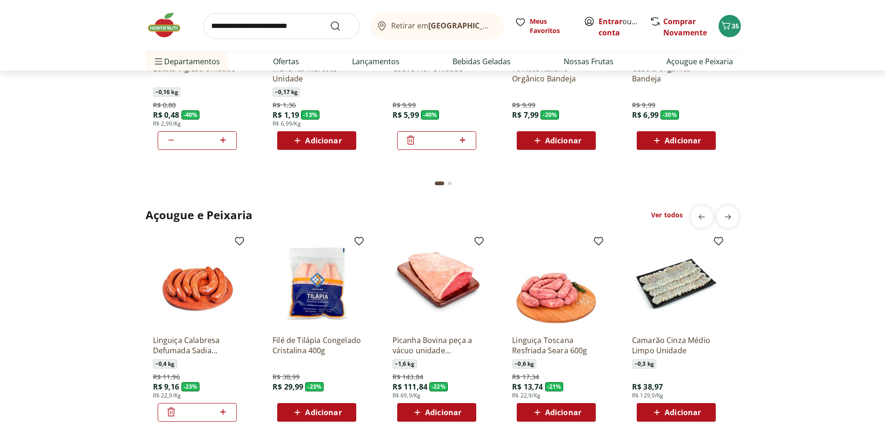
scroll to position [883, 0]
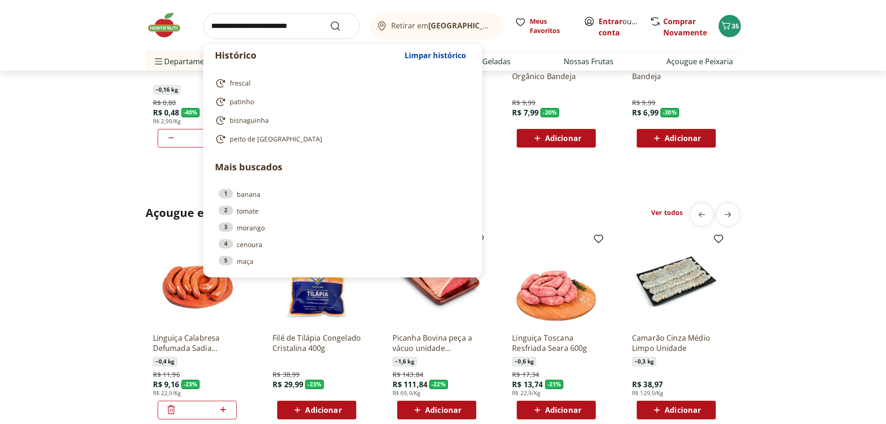
click at [235, 32] on input "search" at bounding box center [281, 26] width 156 height 26
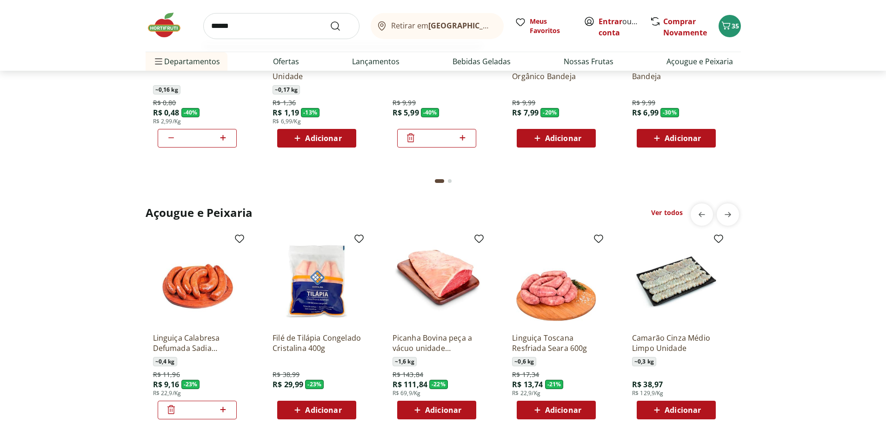
type input "******"
click at [330, 20] on button "Submit Search" at bounding box center [341, 25] width 22 height 11
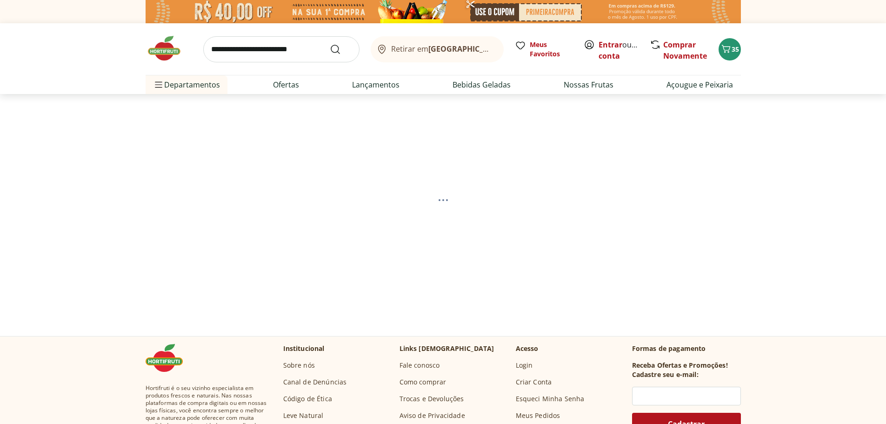
select select "**********"
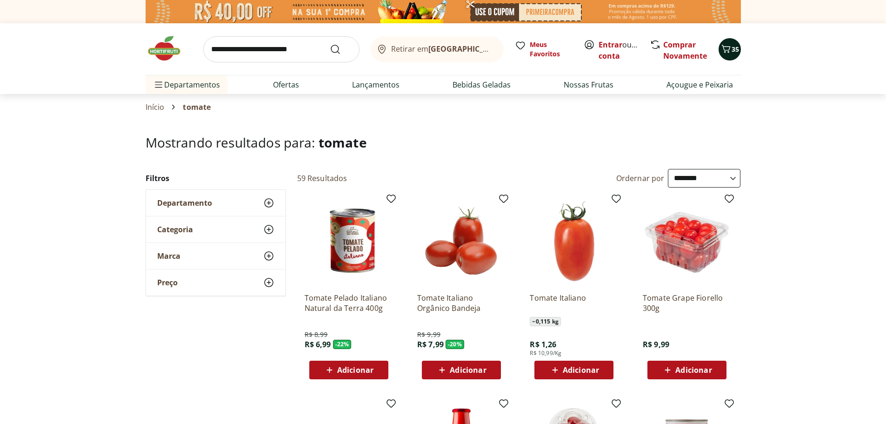
click at [729, 53] on icon "Carrinho" at bounding box center [725, 48] width 11 height 11
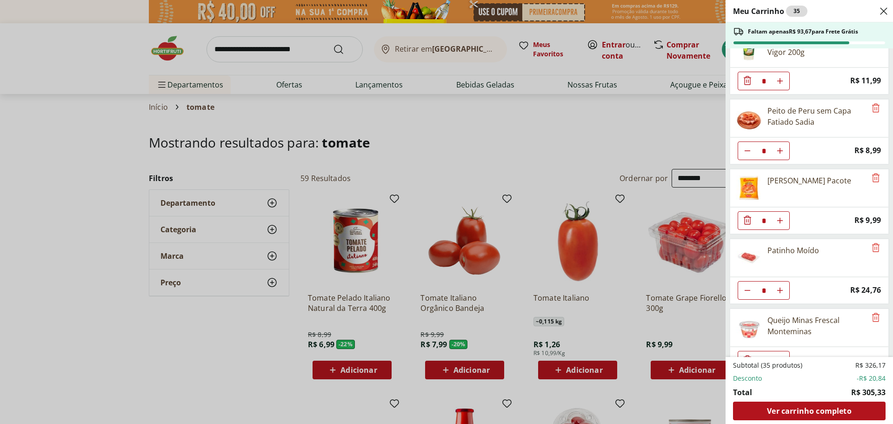
scroll to position [951, 0]
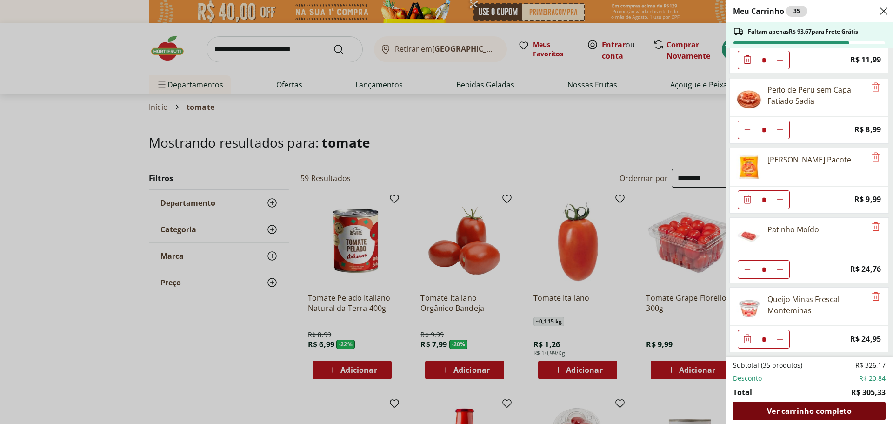
click at [831, 412] on span "Ver carrinho completo" at bounding box center [809, 410] width 84 height 7
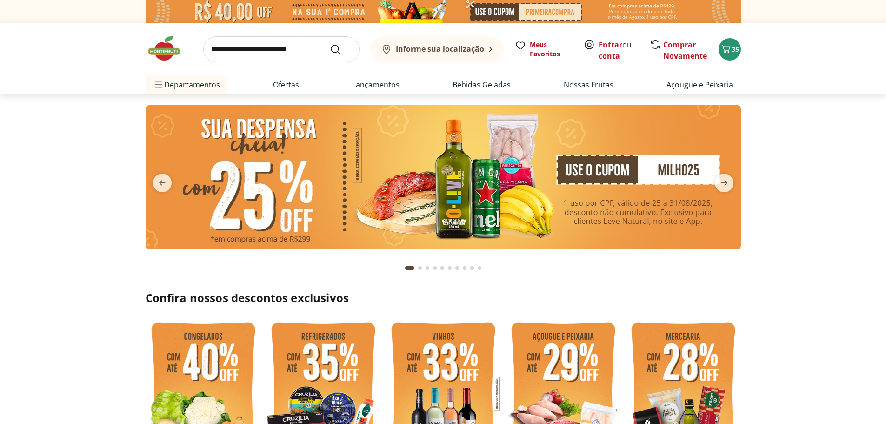
click at [258, 53] on input "search" at bounding box center [281, 49] width 156 height 26
type input "******"
click at [330, 44] on button "Submit Search" at bounding box center [341, 49] width 22 height 11
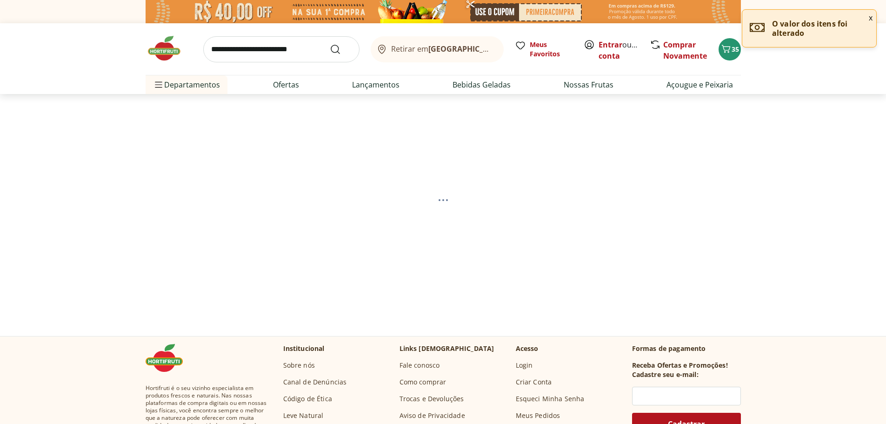
select select "**********"
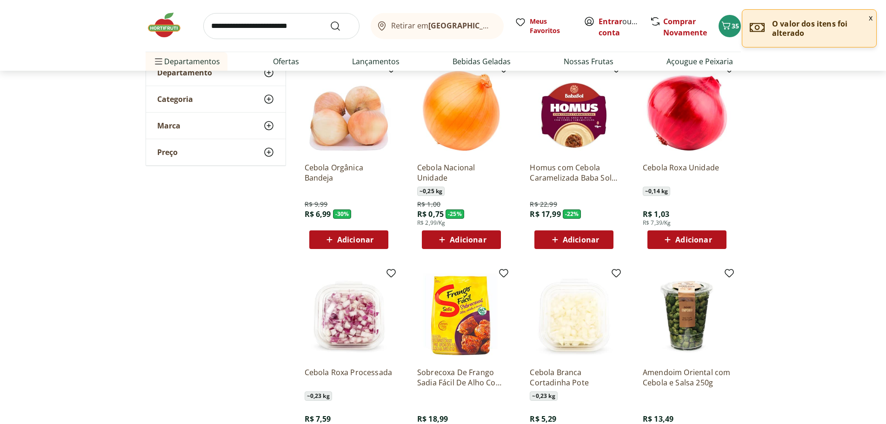
scroll to position [139, 0]
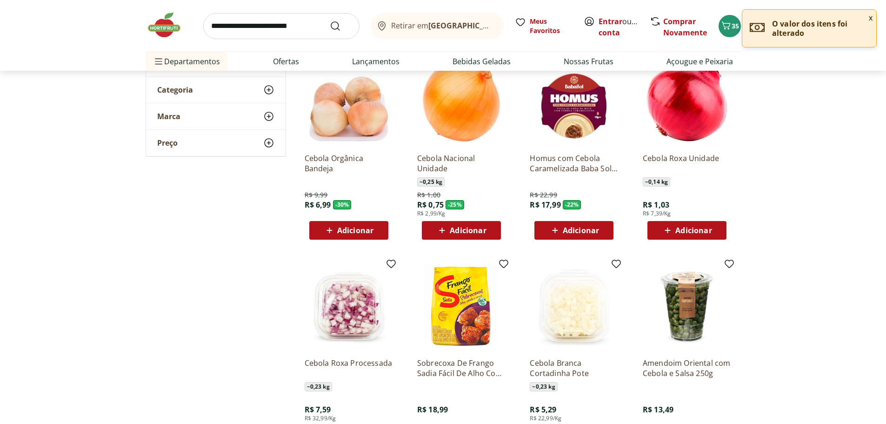
click at [689, 226] on span "Adicionar" at bounding box center [693, 229] width 36 height 7
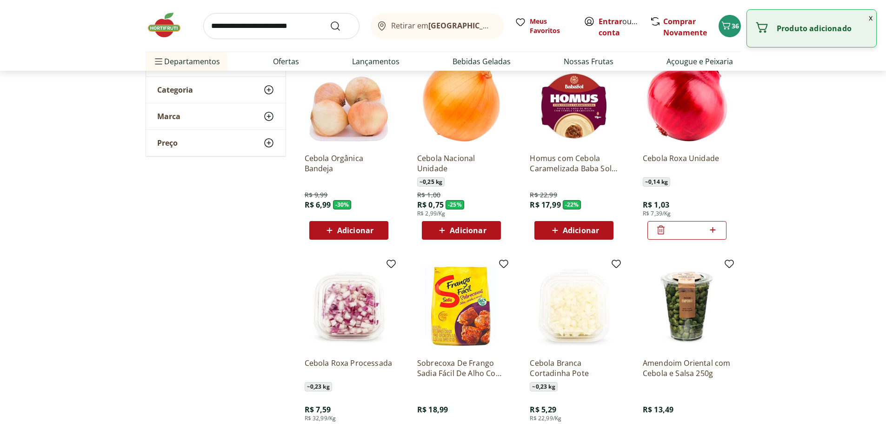
click at [709, 232] on icon at bounding box center [713, 229] width 12 height 11
type input "*"
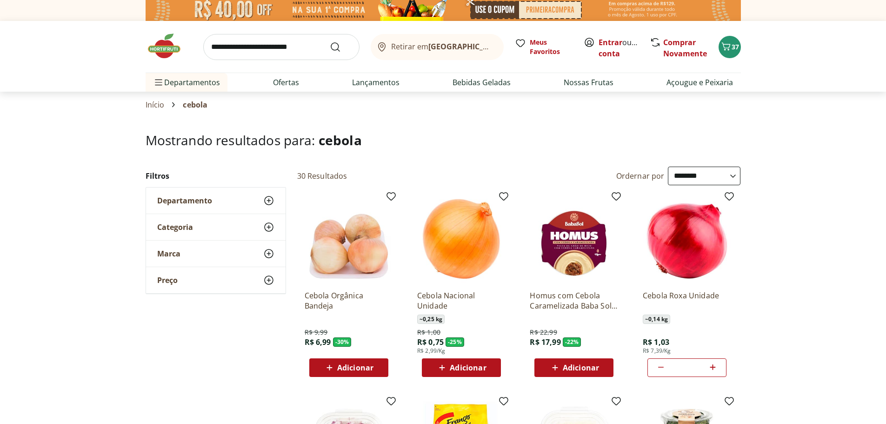
scroll to position [0, 0]
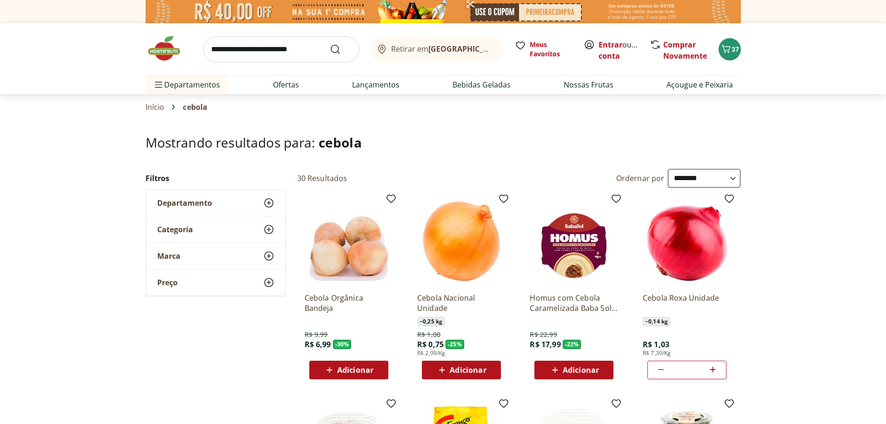
click at [167, 56] on img at bounding box center [169, 48] width 46 height 28
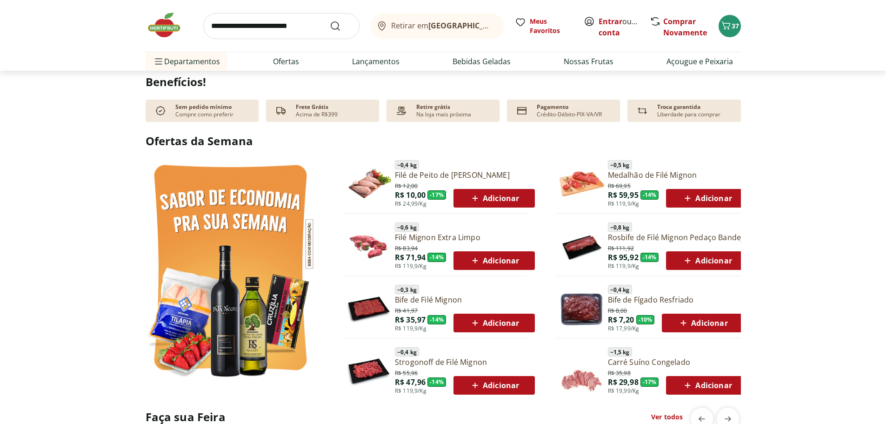
scroll to position [558, 0]
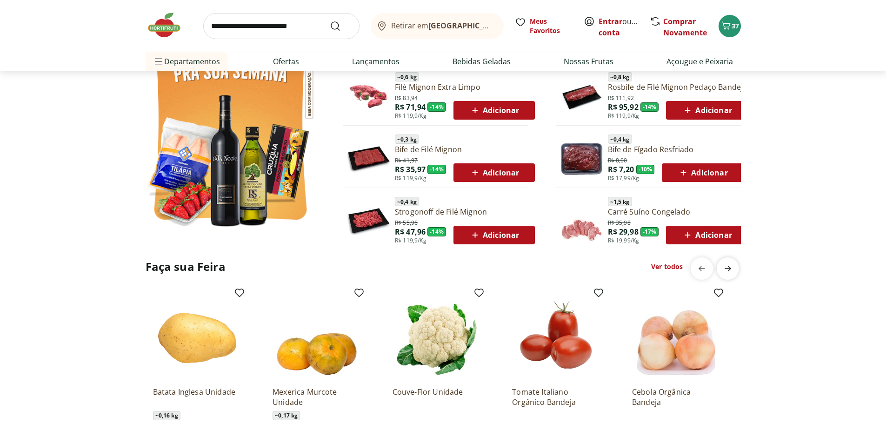
click at [721, 271] on span "next" at bounding box center [727, 268] width 19 height 19
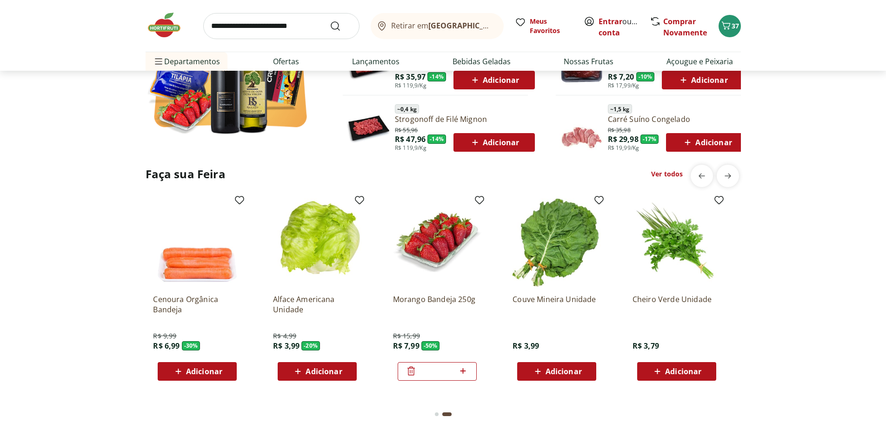
scroll to position [651, 0]
click at [697, 177] on icon "previous" at bounding box center [701, 175] width 11 height 11
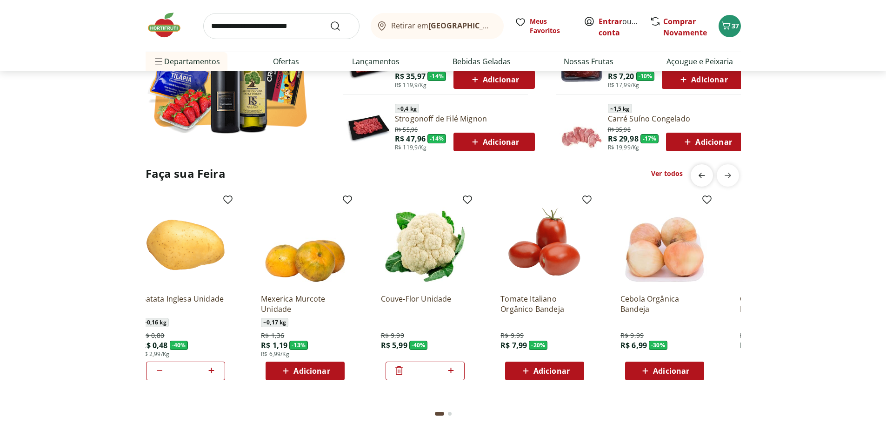
scroll to position [0, 0]
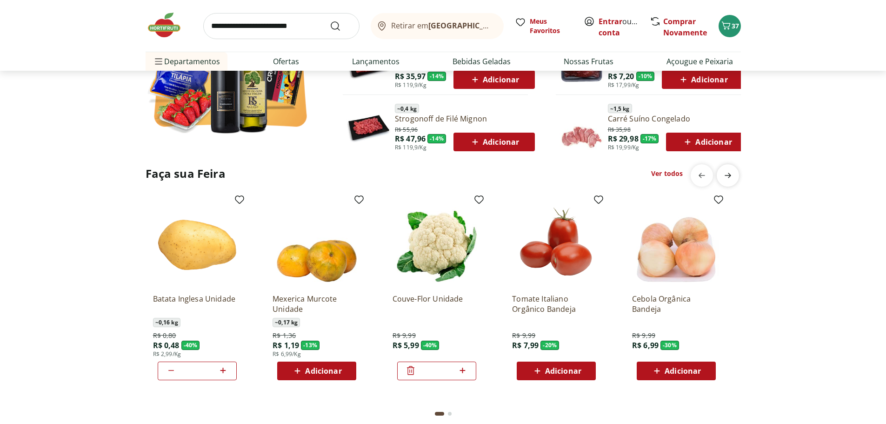
click at [726, 177] on icon "next" at bounding box center [727, 175] width 11 height 11
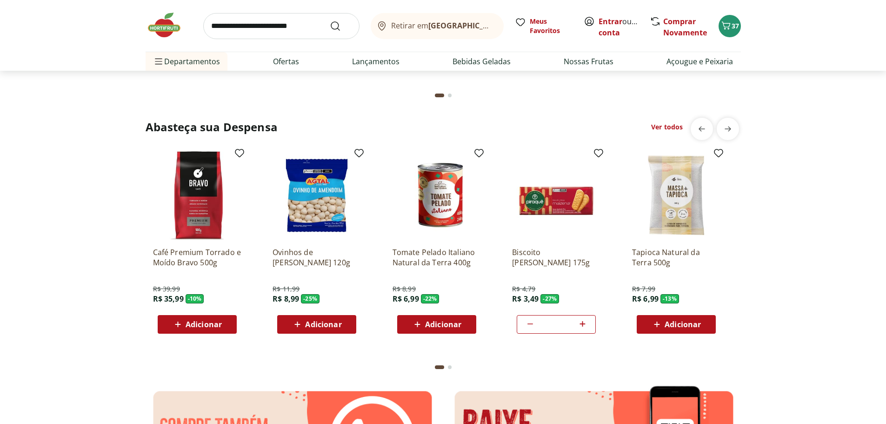
scroll to position [1162, 0]
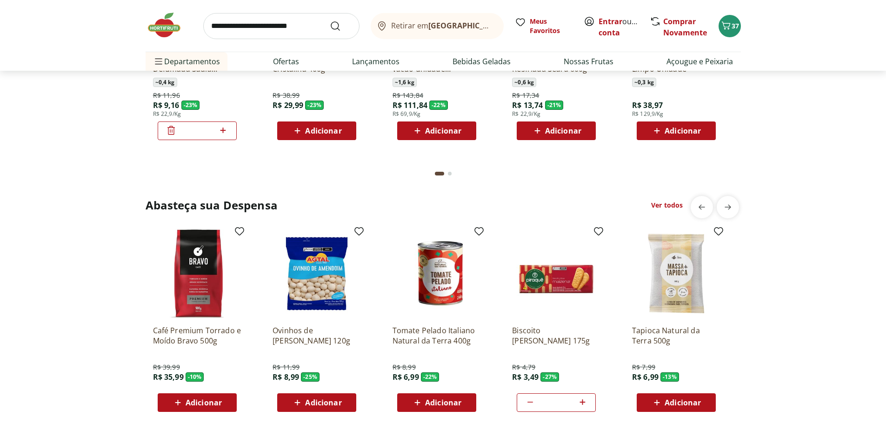
click at [297, 33] on input "search" at bounding box center [281, 26] width 156 height 26
type input "********"
click at [330, 20] on button "Submit Search" at bounding box center [341, 25] width 22 height 11
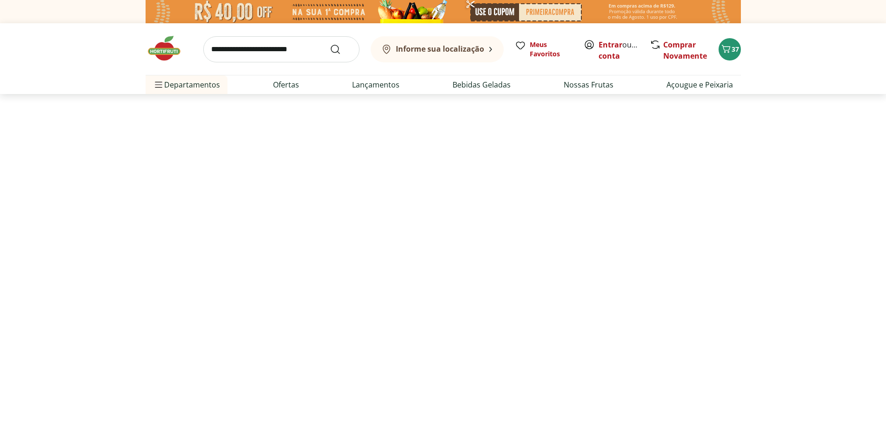
select select "**********"
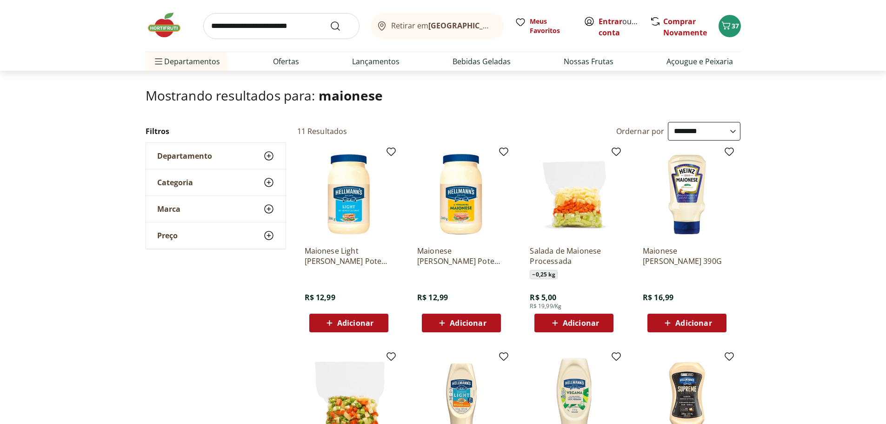
scroll to position [46, 0]
click at [692, 323] on span "Adicionar" at bounding box center [693, 322] width 36 height 7
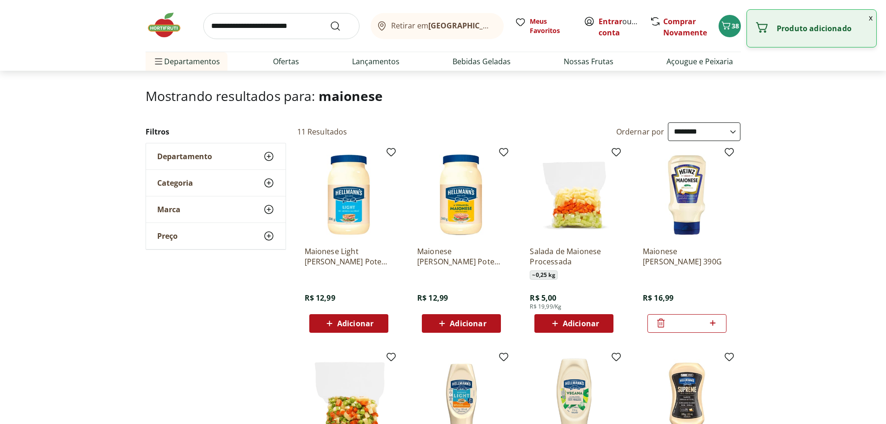
click at [566, 319] on span "Adicionar" at bounding box center [581, 322] width 36 height 7
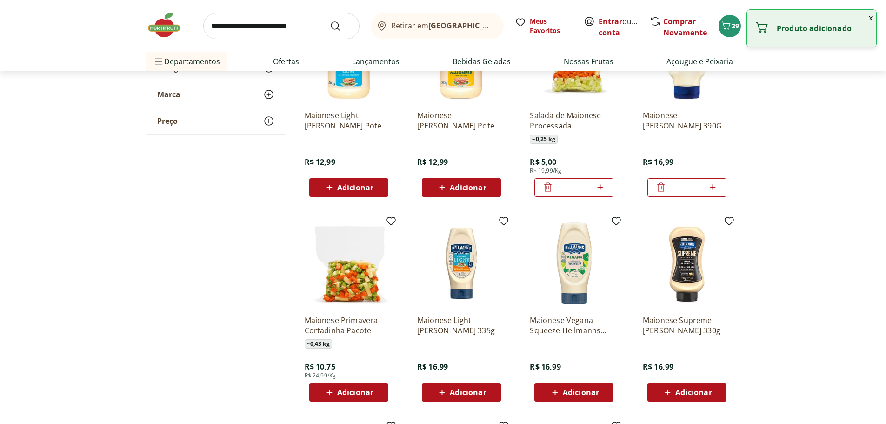
scroll to position [186, 0]
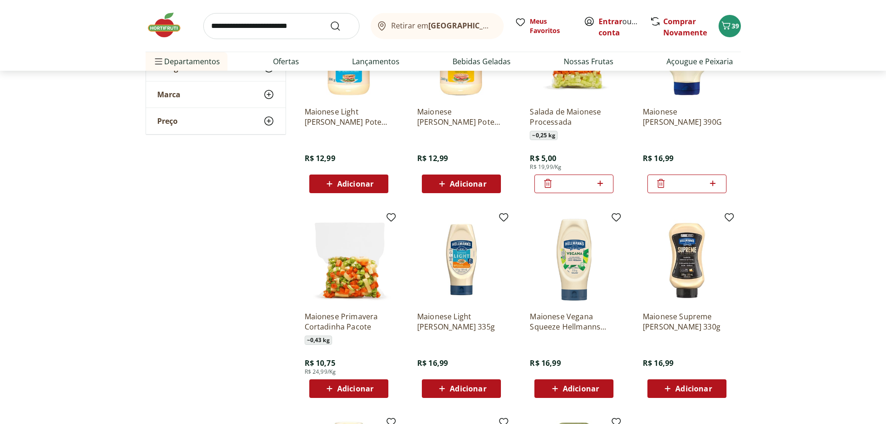
click at [545, 184] on icon at bounding box center [547, 183] width 7 height 9
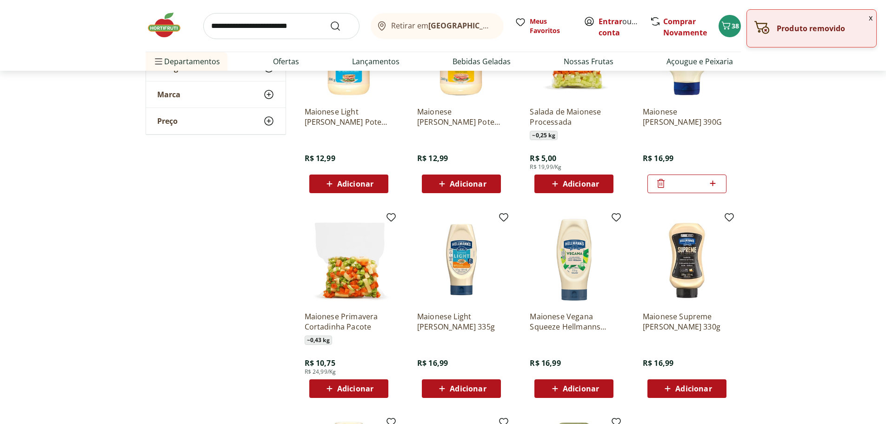
click at [352, 391] on span "Adicionar" at bounding box center [355, 387] width 36 height 7
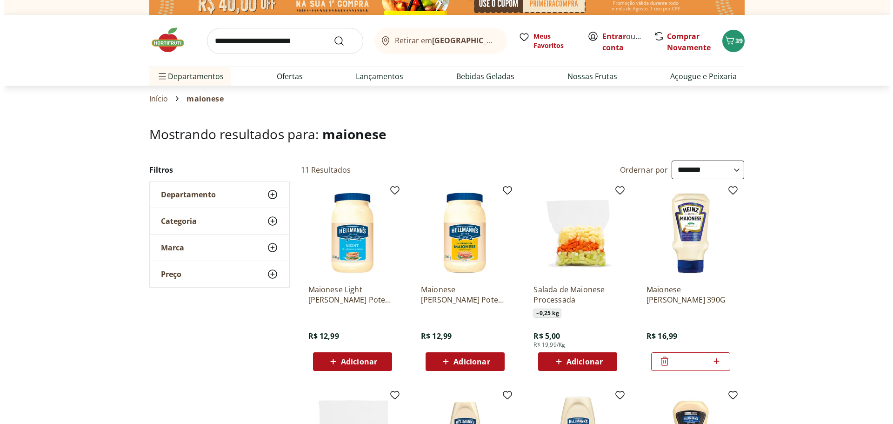
scroll to position [0, 0]
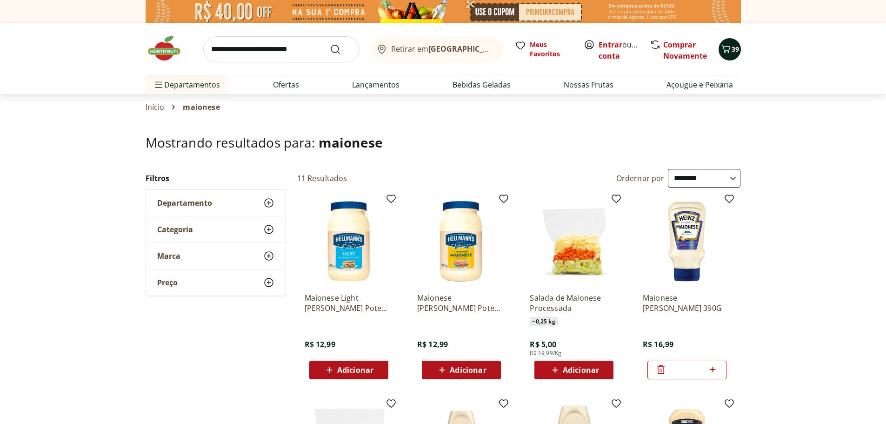
click at [732, 49] on span "39" at bounding box center [734, 49] width 7 height 9
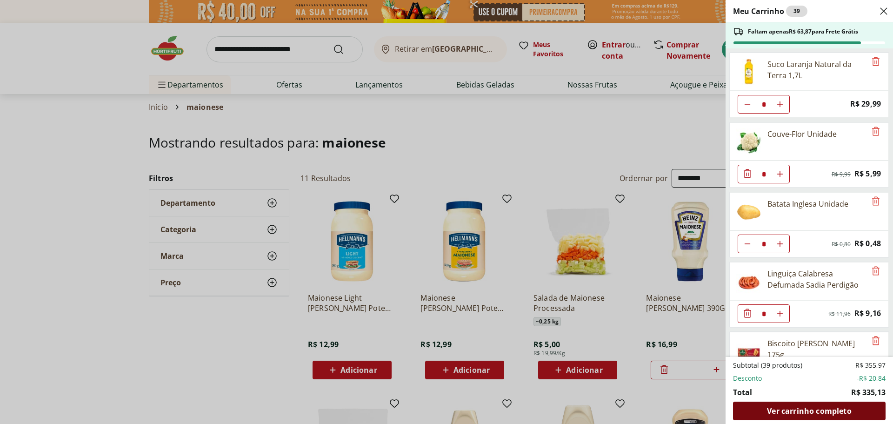
click at [820, 410] on span "Ver carrinho completo" at bounding box center [809, 410] width 84 height 7
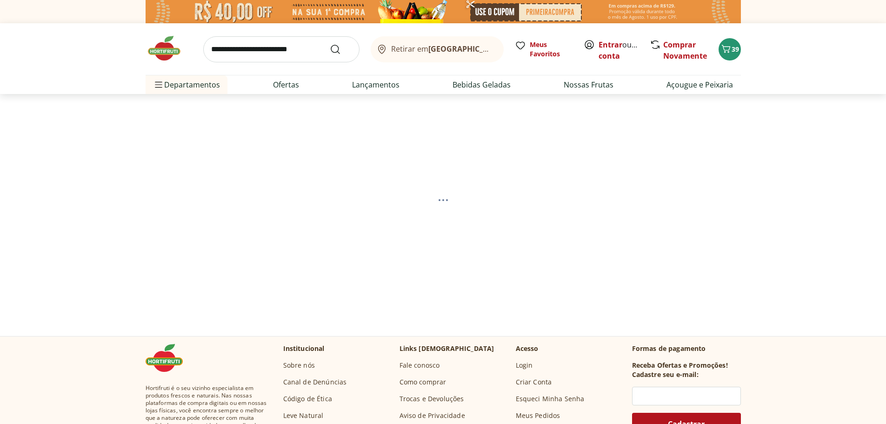
select select "**********"
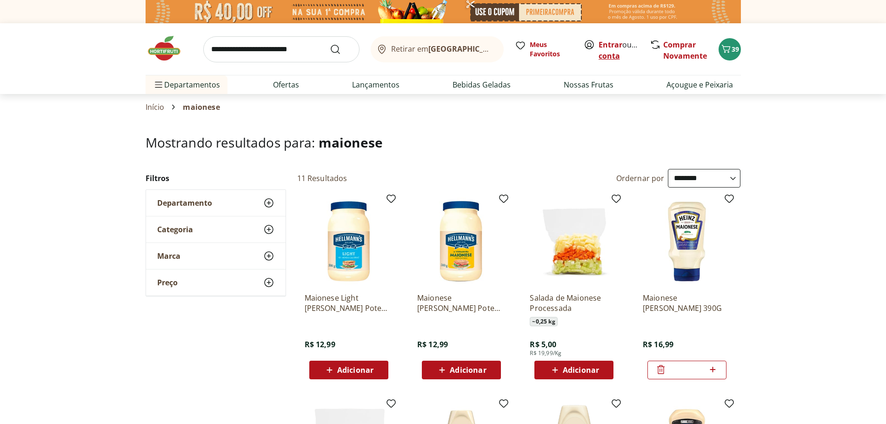
click at [610, 56] on link "Criar conta" at bounding box center [623, 50] width 51 height 21
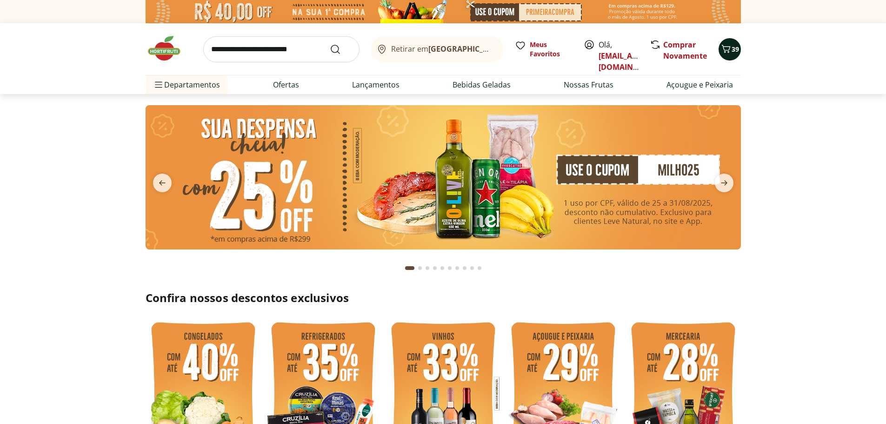
click at [729, 51] on icon "Carrinho" at bounding box center [725, 48] width 11 height 11
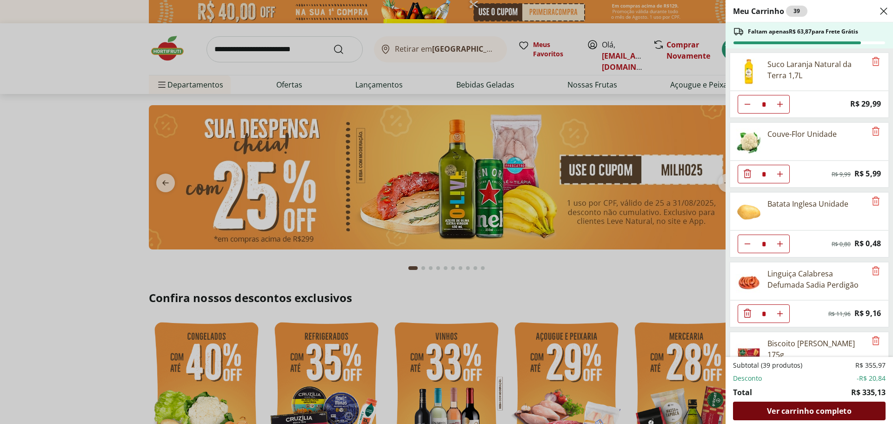
click at [819, 412] on span "Ver carrinho completo" at bounding box center [809, 410] width 84 height 7
